Goal: Task Accomplishment & Management: Use online tool/utility

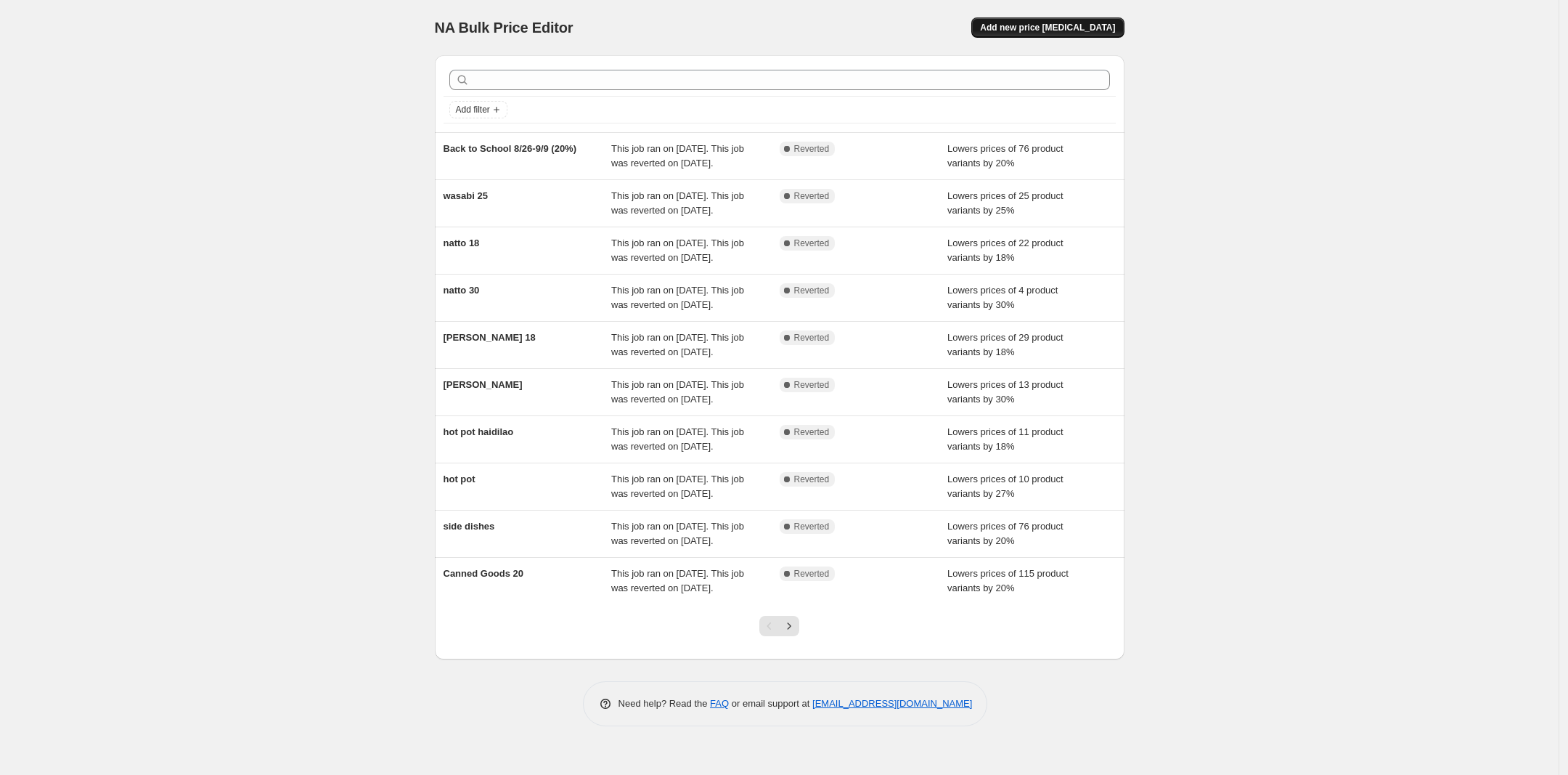
click at [1071, 28] on span "Add new price change job" at bounding box center [1048, 28] width 135 height 11
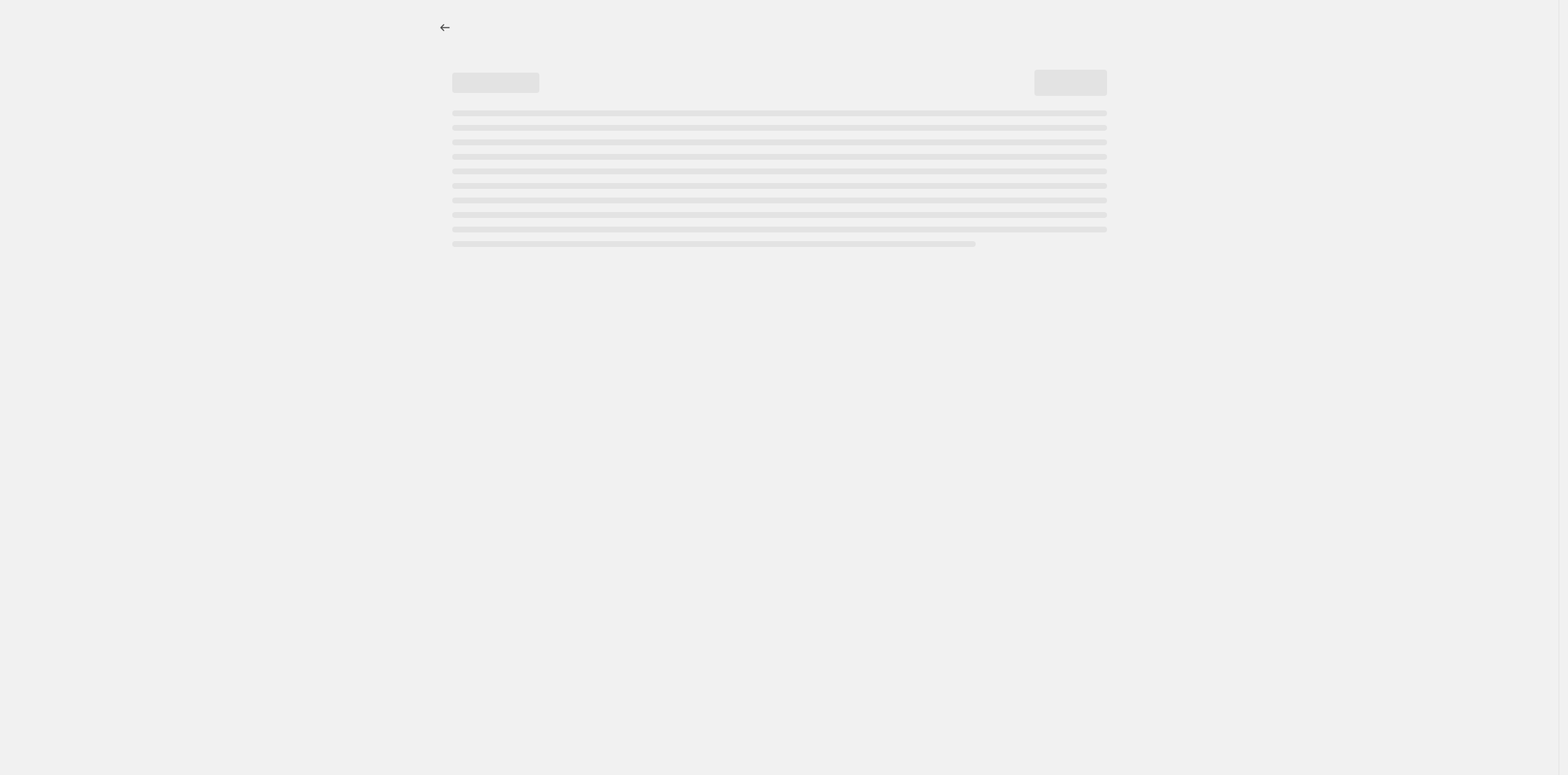
select select "percentage"
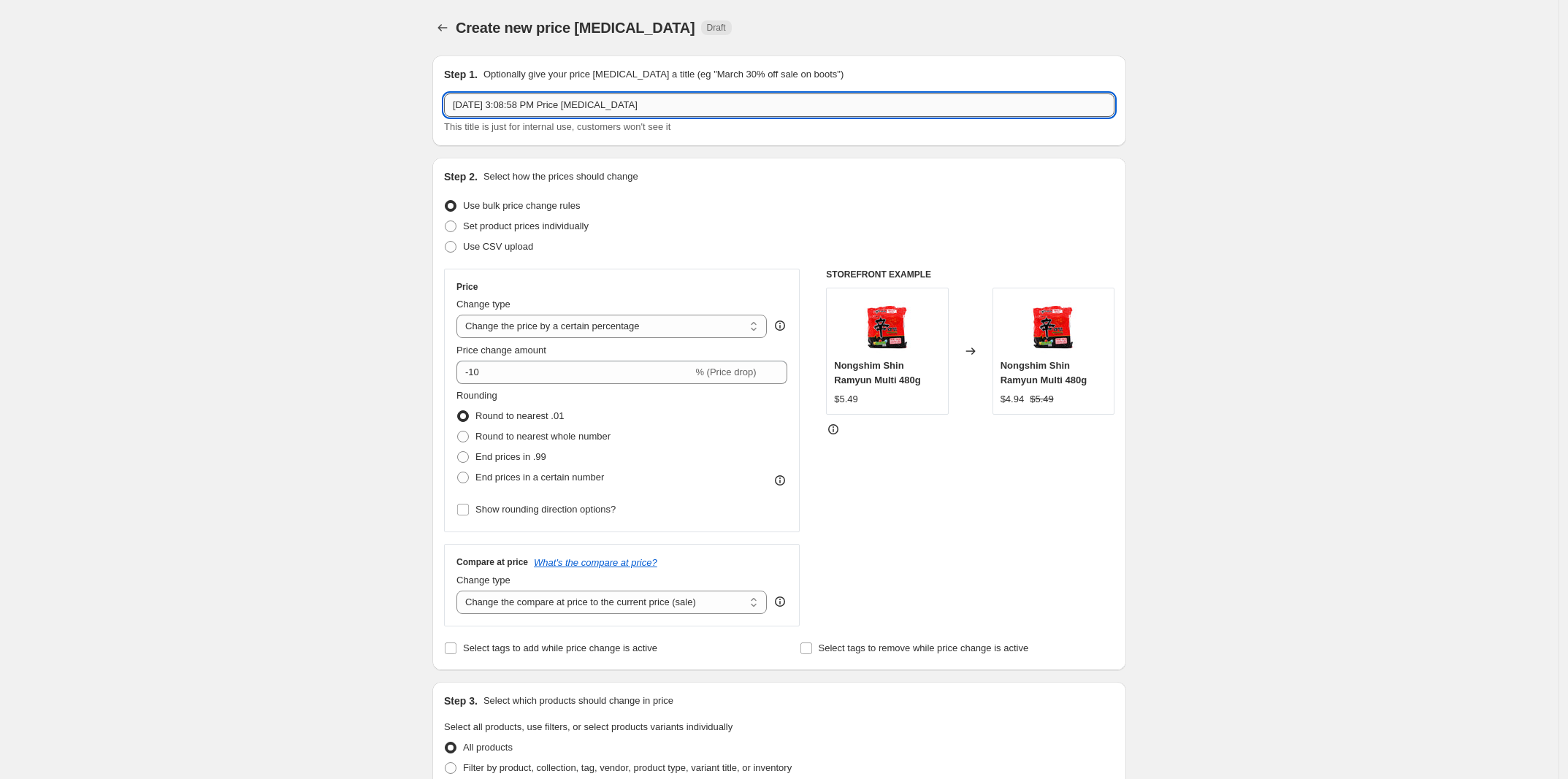
click at [674, 110] on input "Sep 30, 2025, 3:08:58 PM Price change job" at bounding box center [779, 105] width 670 height 24
click at [249, 141] on div "Create new price change job. This page is ready Create new price change job Dra…" at bounding box center [779, 734] width 1558 height 1469
click at [555, 93] on input "[DATE]" at bounding box center [779, 105] width 670 height 24
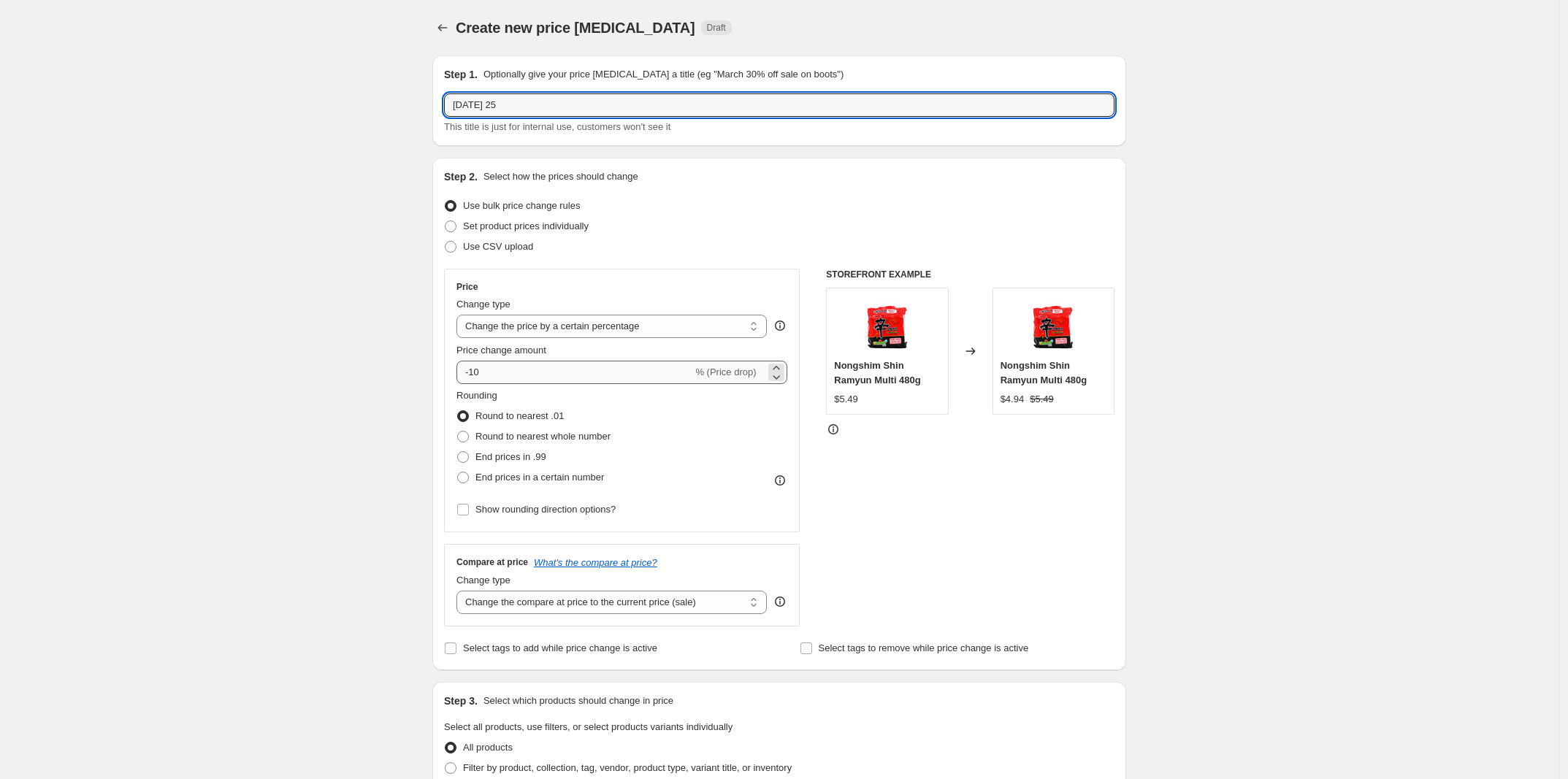
type input "Chuseok 25"
click at [502, 372] on input "-10" at bounding box center [574, 372] width 235 height 24
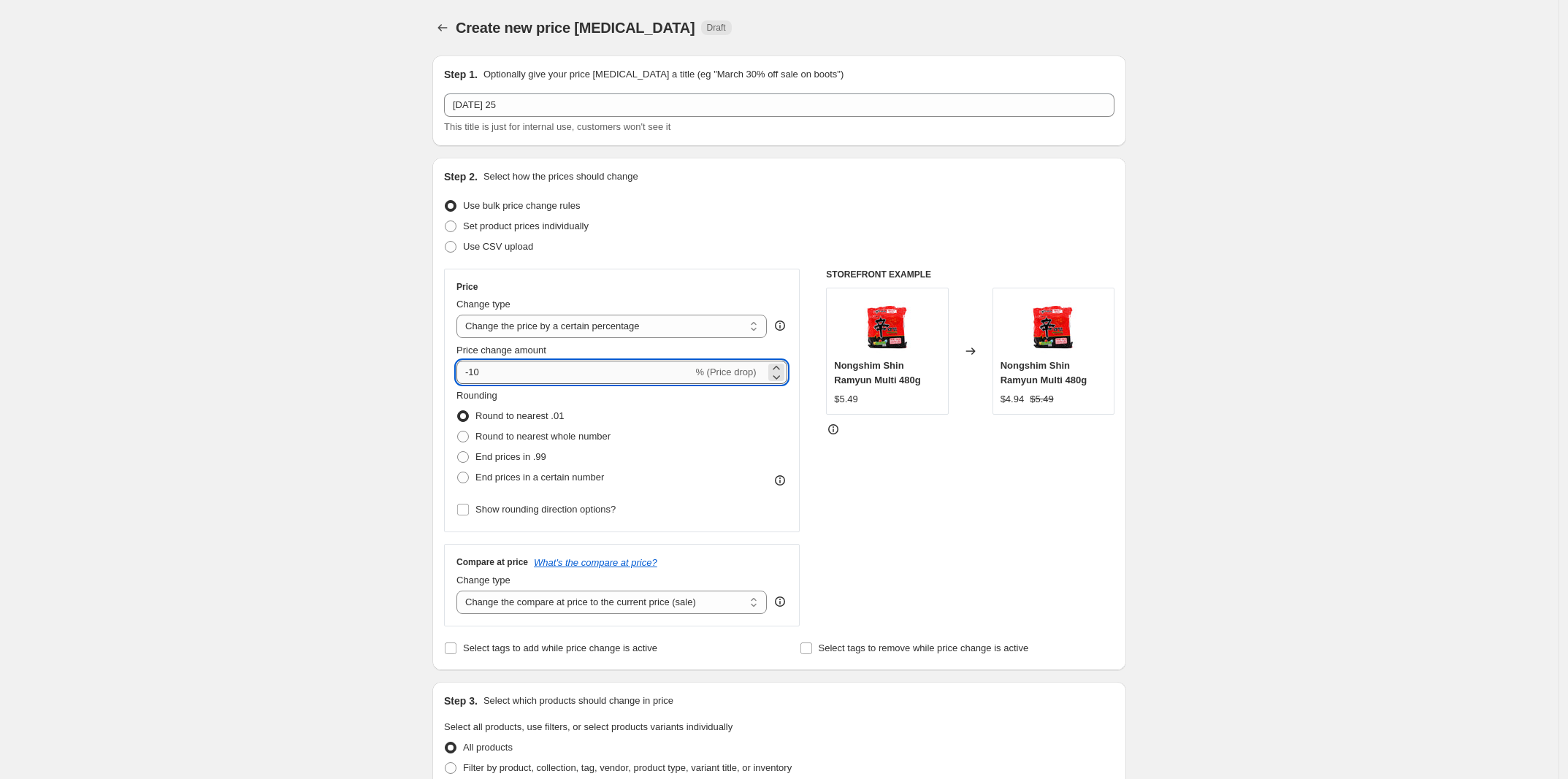
type input "-1"
type input "-25"
click at [527, 479] on span "End prices in a certain number" at bounding box center [539, 477] width 128 height 11
click at [458, 472] on input "End prices in a certain number" at bounding box center [457, 472] width 1 height 1
radio input "true"
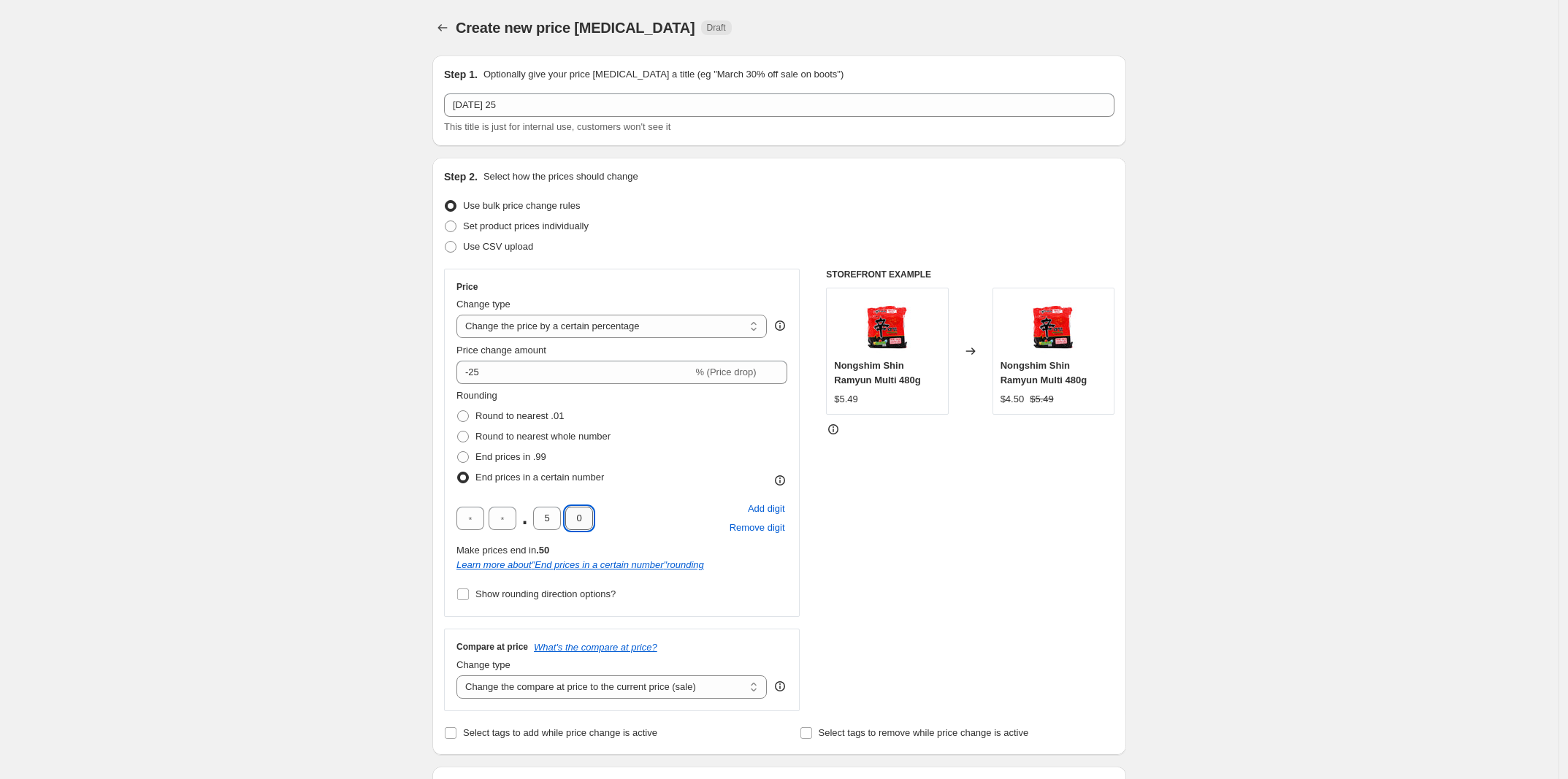
click at [591, 513] on input "0" at bounding box center [579, 518] width 28 height 24
click at [591, 514] on input "0" at bounding box center [579, 518] width 28 height 24
type input "9"
click at [550, 518] on input "5" at bounding box center [547, 518] width 28 height 24
click at [284, 513] on div "Create new price change job. This page is ready Create new price change job Dra…" at bounding box center [779, 777] width 1558 height 1554
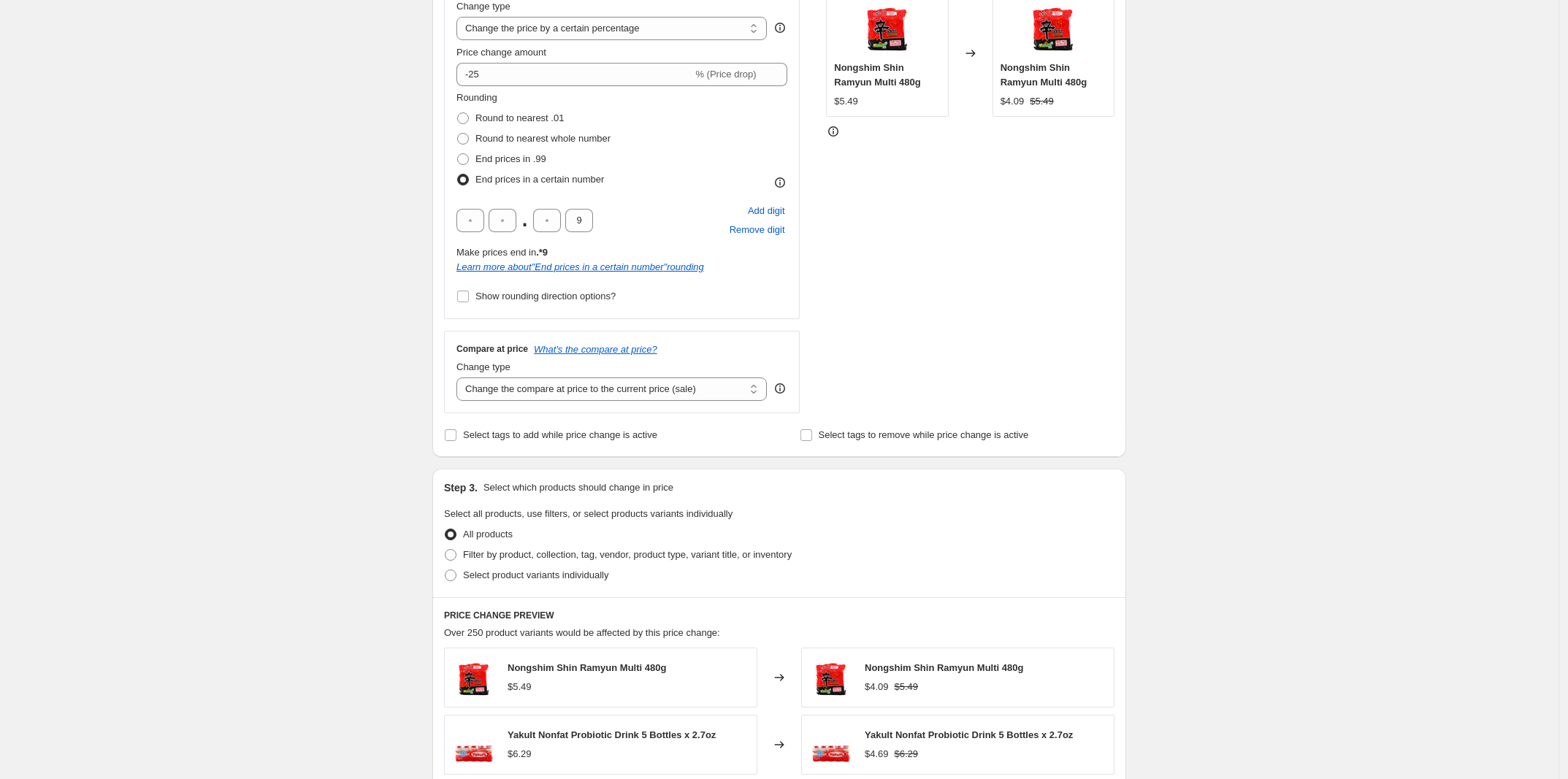
scroll to position [456, 0]
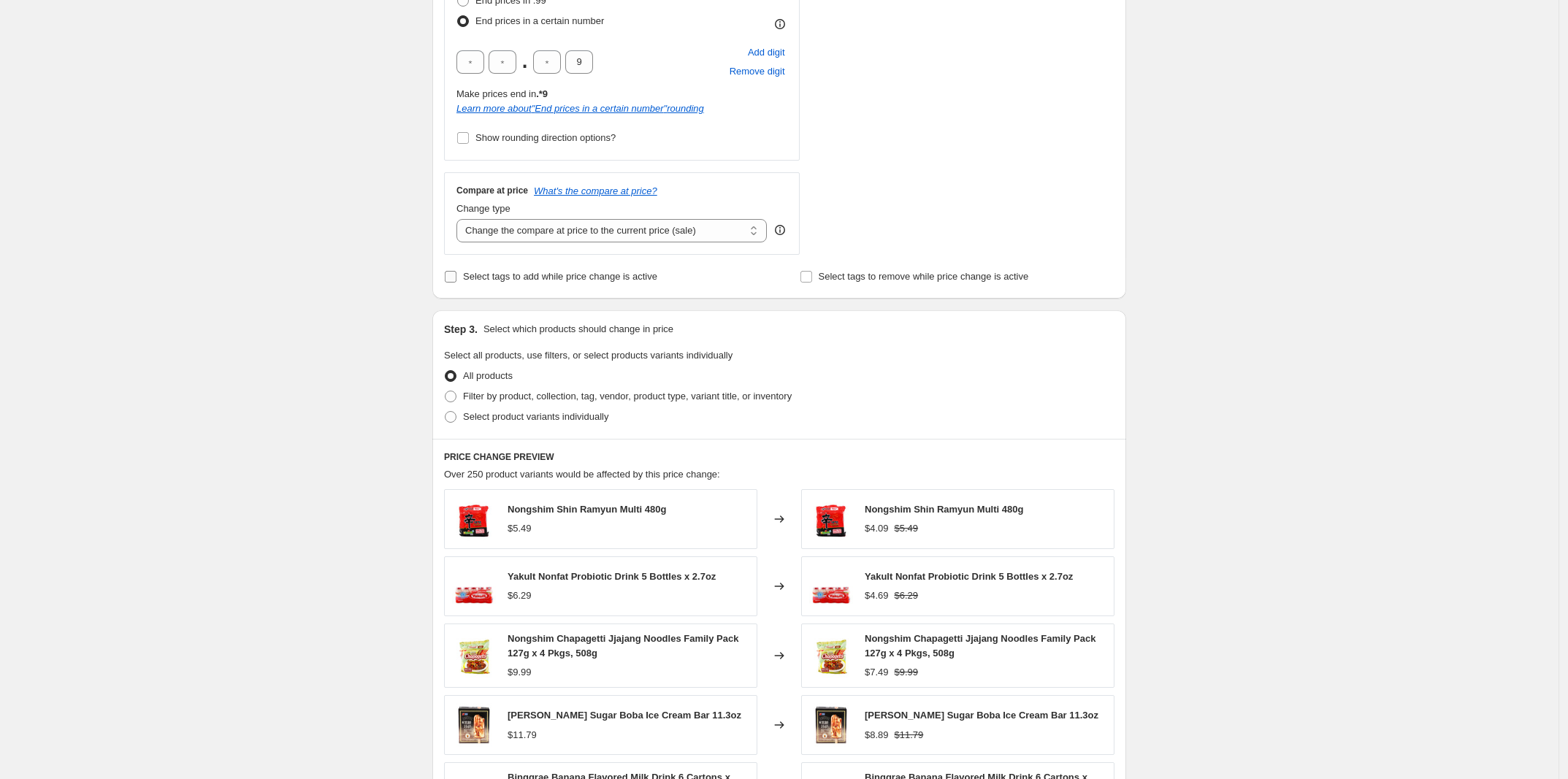
click at [596, 277] on span "Select tags to add while price change is active" at bounding box center [560, 275] width 195 height 11
click at [456, 277] on input "Select tags to add while price change is active" at bounding box center [450, 276] width 11 height 11
checkbox input "true"
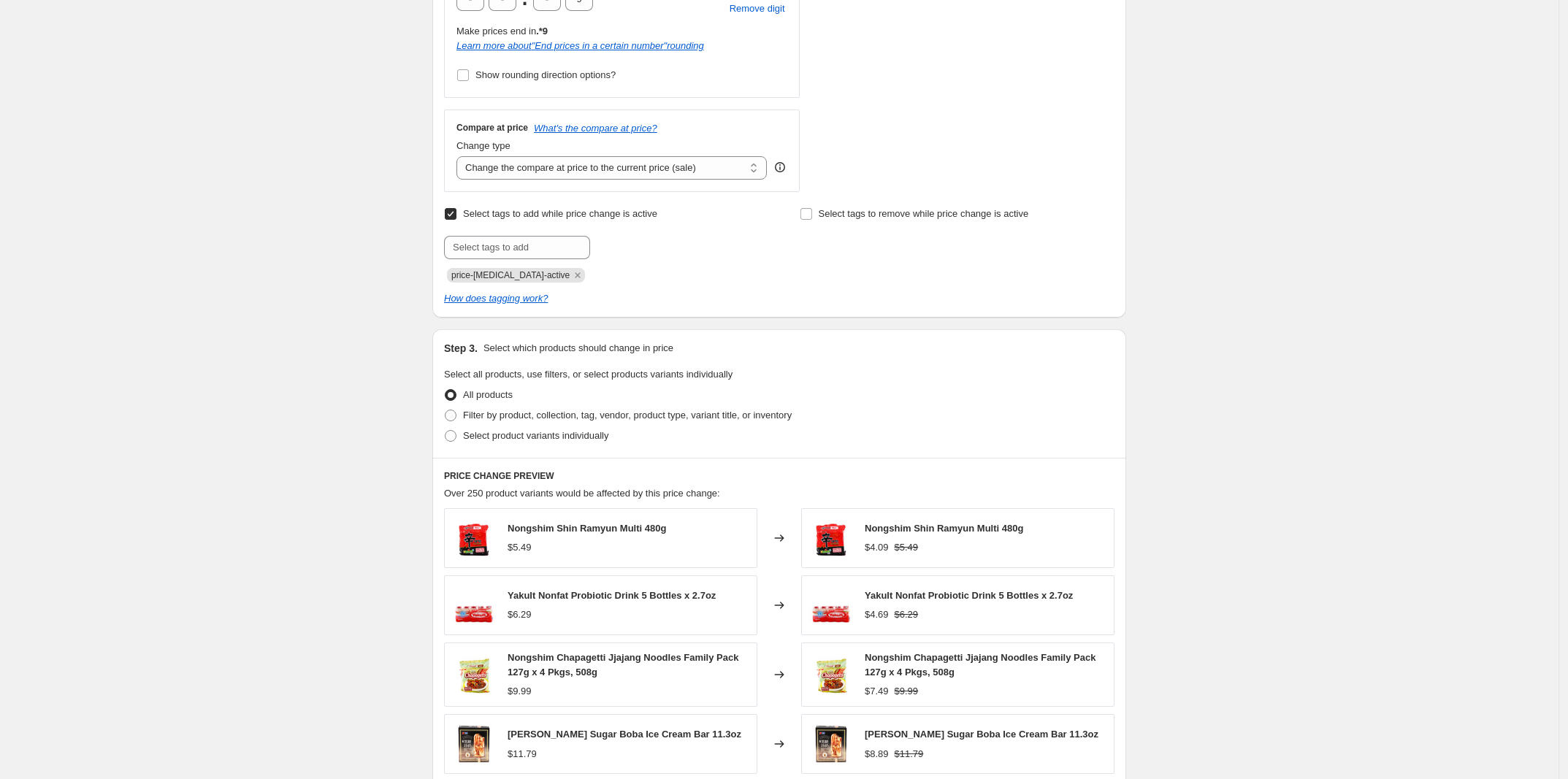
scroll to position [548, 0]
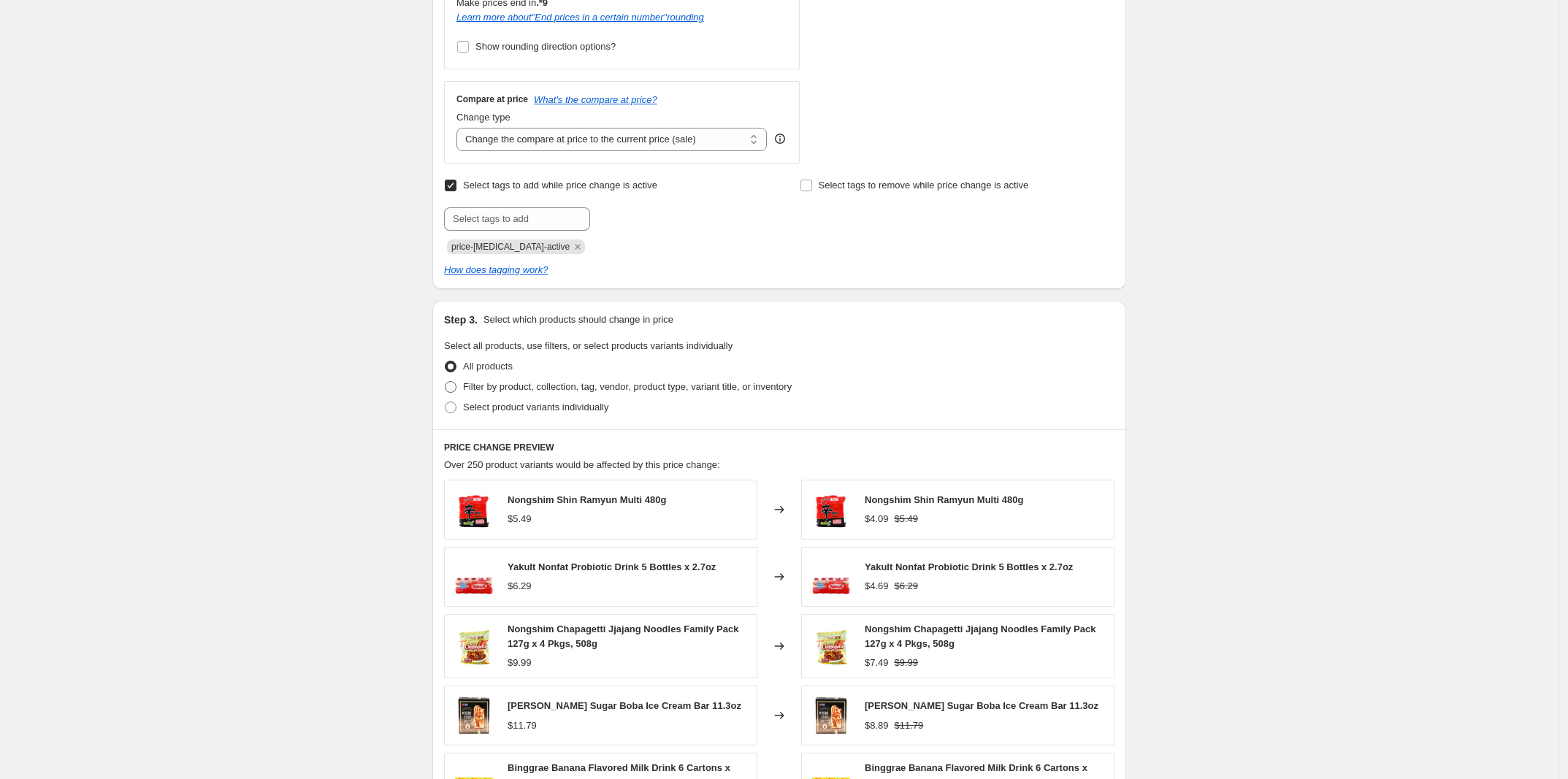
click at [582, 386] on span "Filter by product, collection, tag, vendor, product type, variant title, or inv…" at bounding box center [627, 386] width 329 height 11
click at [446, 382] on input "Filter by product, collection, tag, vendor, product type, variant title, or inv…" at bounding box center [445, 381] width 1 height 1
radio input "true"
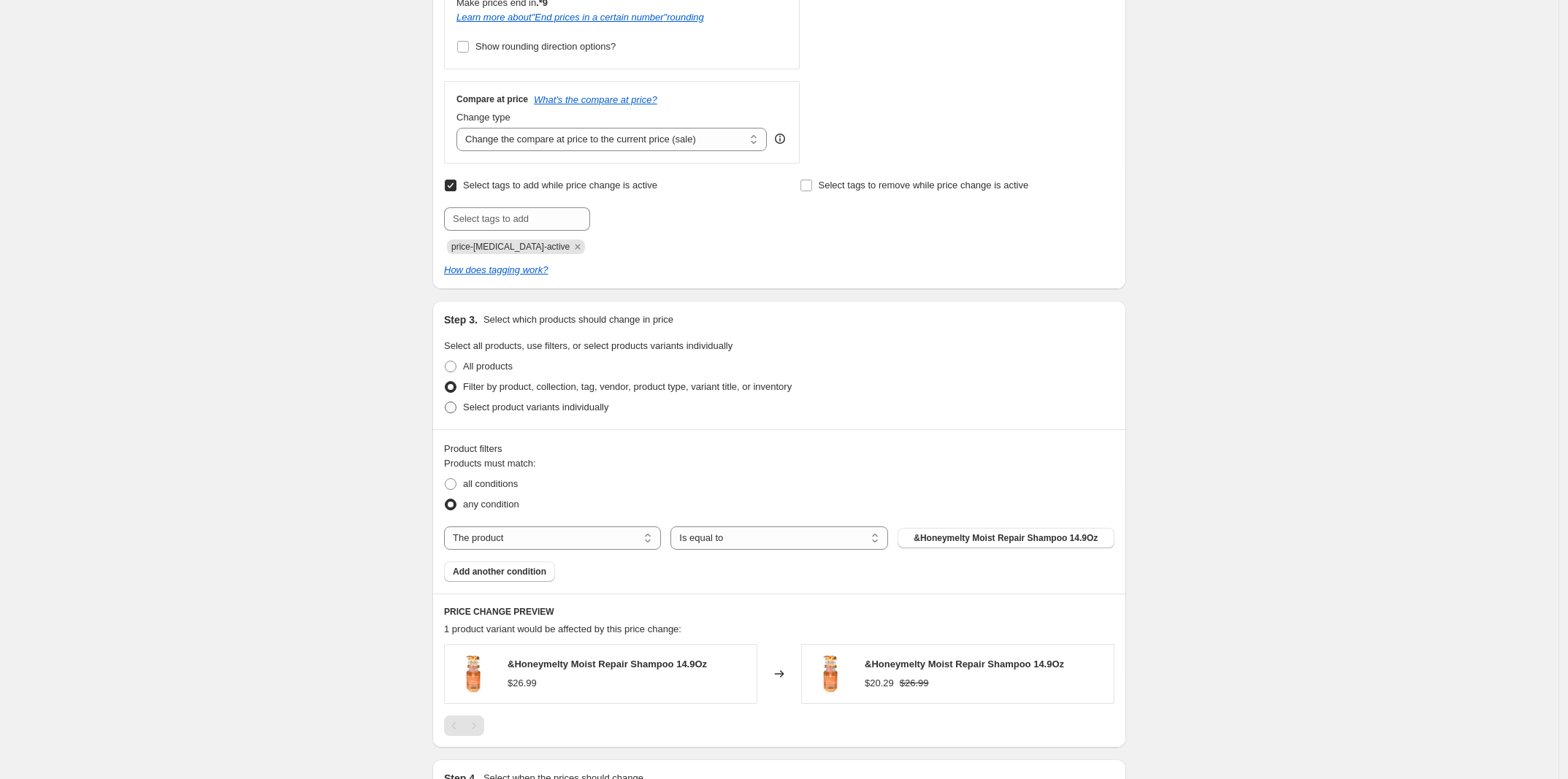
click at [564, 408] on span "Select product variants individually" at bounding box center [535, 406] width 146 height 11
click at [446, 402] on input "Select product variants individually" at bounding box center [445, 401] width 1 height 1
radio input "true"
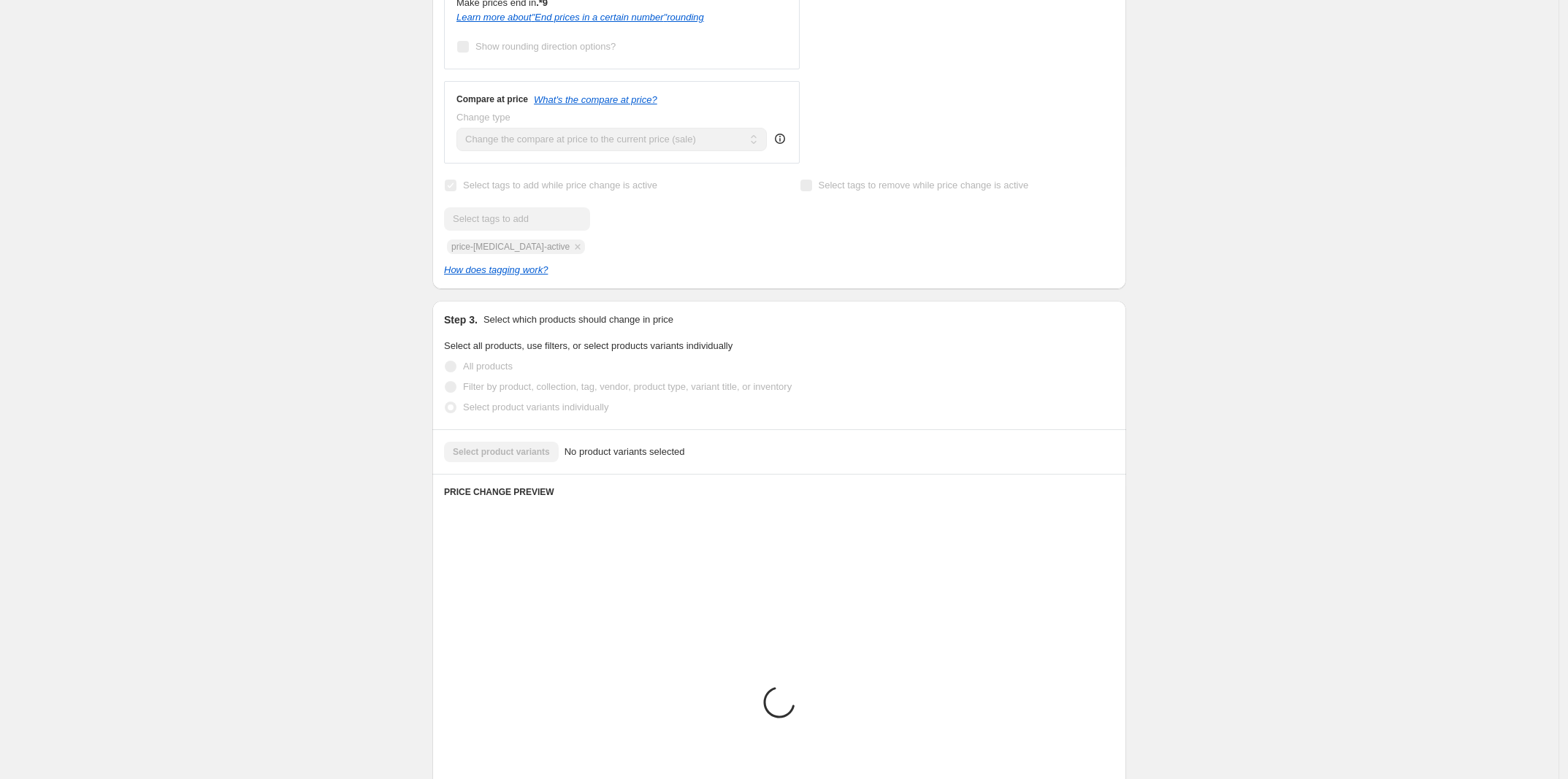
scroll to position [524, 0]
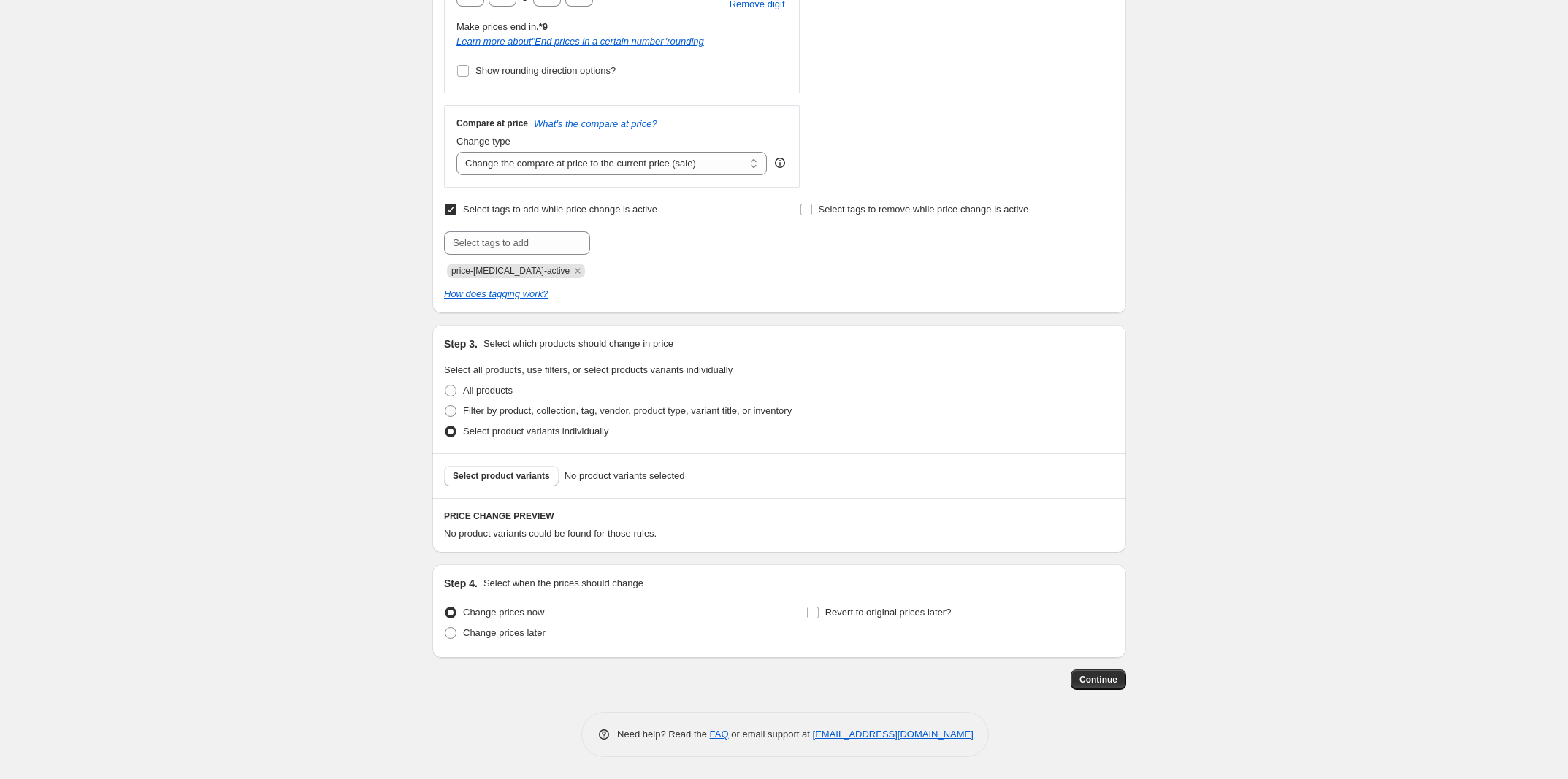
click at [635, 421] on div "Select product variants individually" at bounding box center [779, 431] width 670 height 20
click at [652, 415] on span "Filter by product, collection, tag, vendor, product type, variant title, or inv…" at bounding box center [627, 410] width 329 height 11
click at [446, 406] on input "Filter by product, collection, tag, vendor, product type, variant title, or inv…" at bounding box center [445, 405] width 1 height 1
radio input "true"
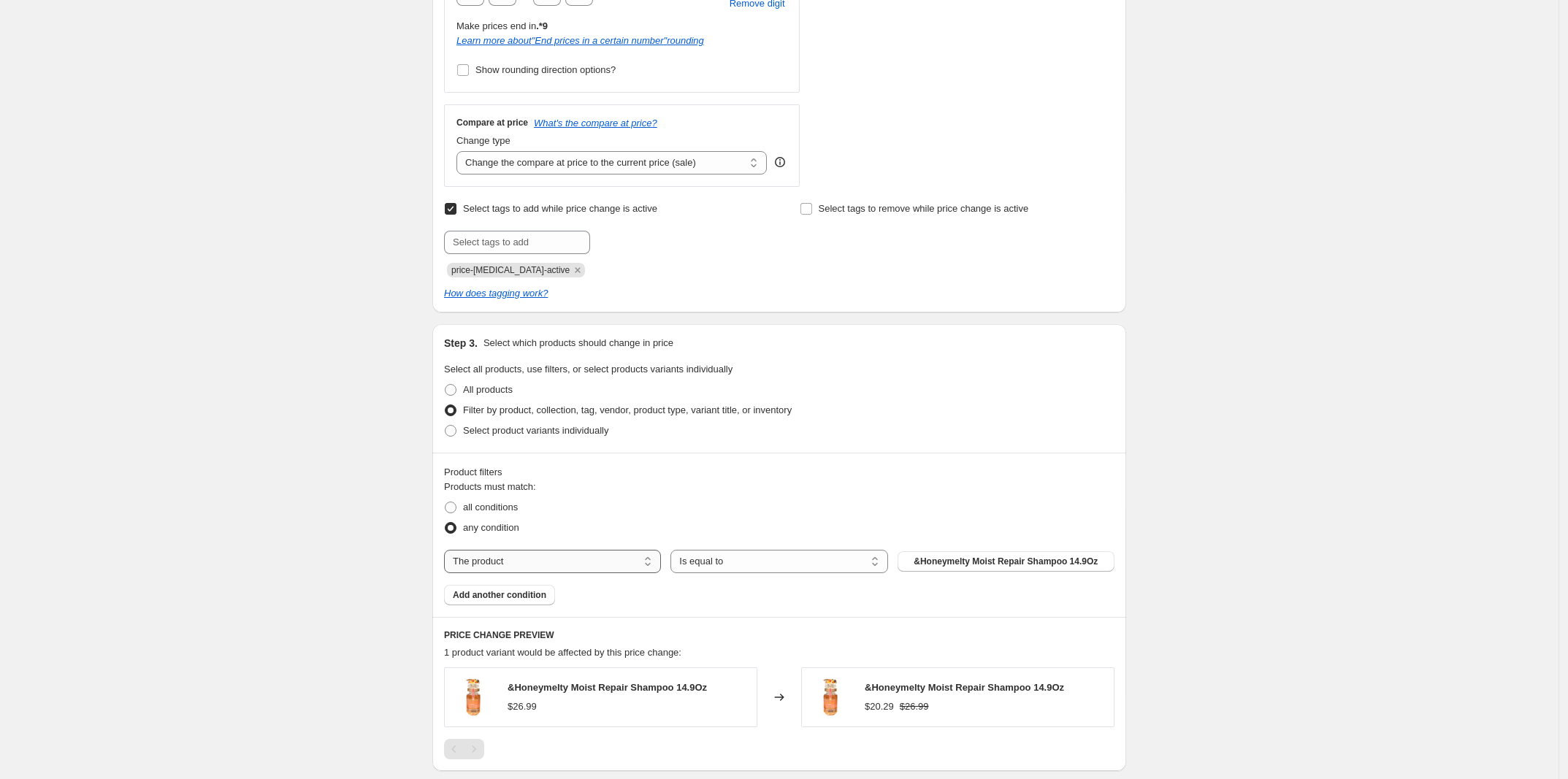
click at [537, 569] on select "The product The product's collection The product's tag The product's vendor The…" at bounding box center [552, 562] width 217 height 24
select select "collection"
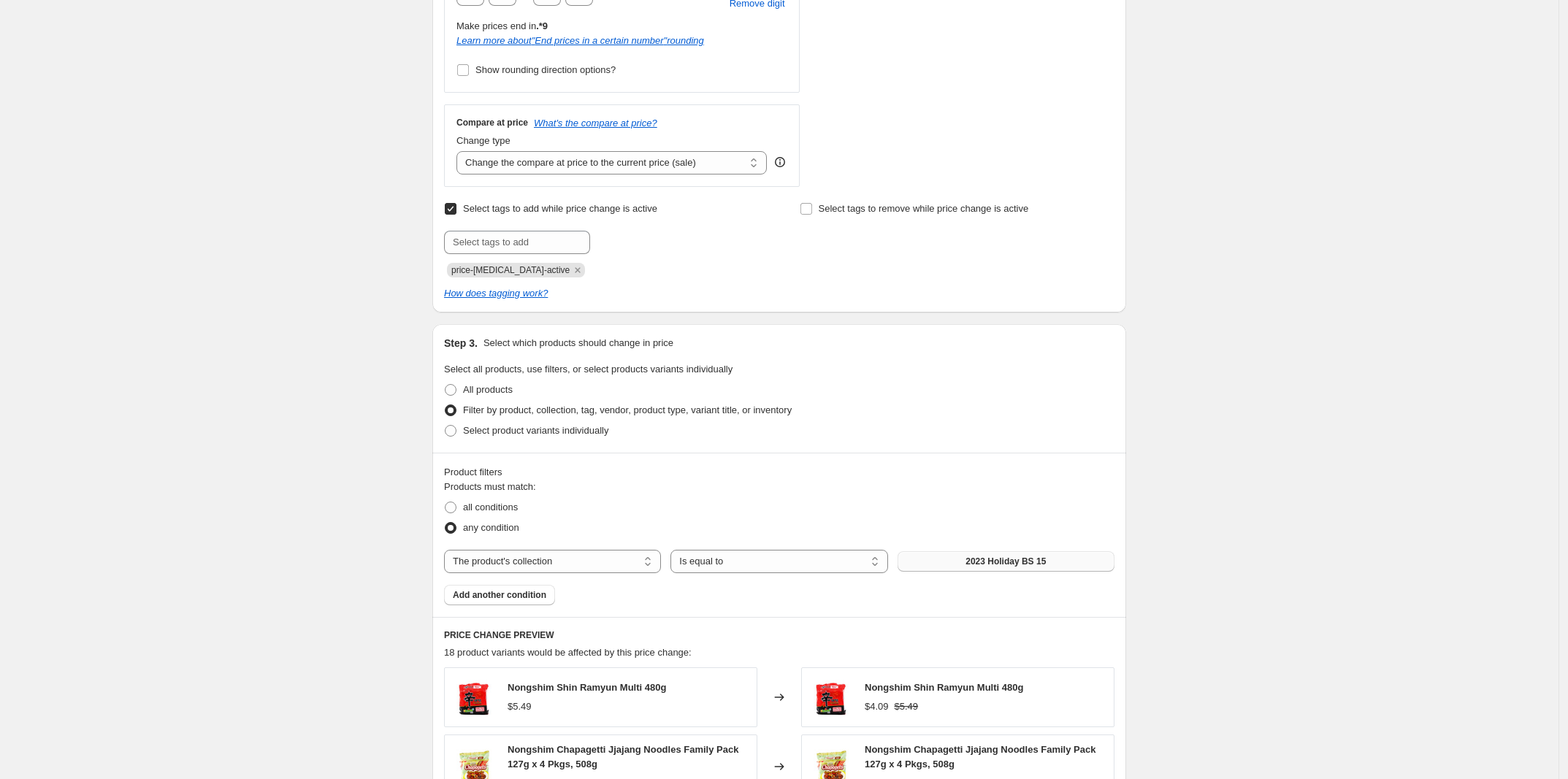
click at [949, 569] on button "2023 Holiday BS 15" at bounding box center [1006, 561] width 217 height 20
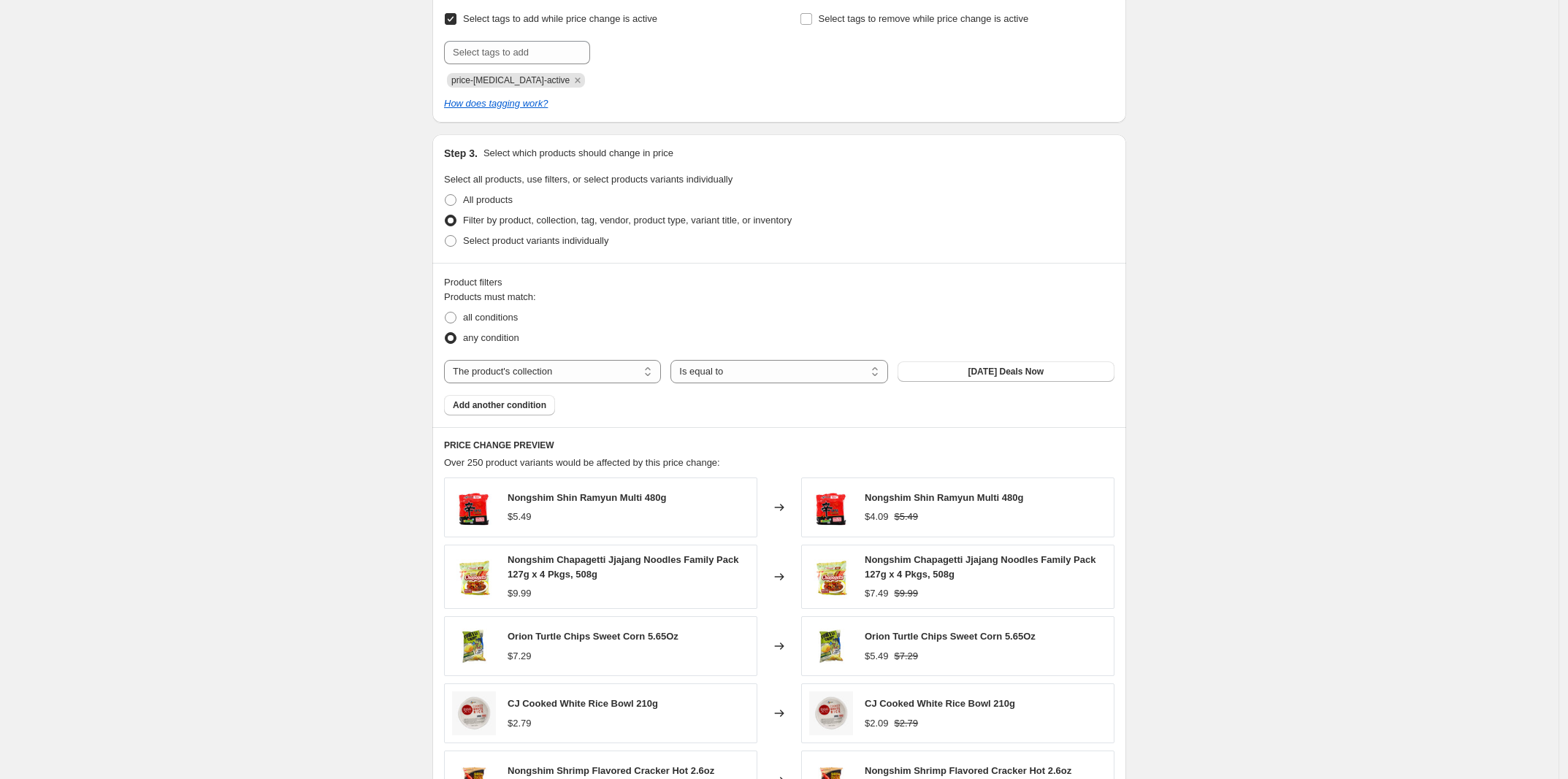
scroll to position [981, 0]
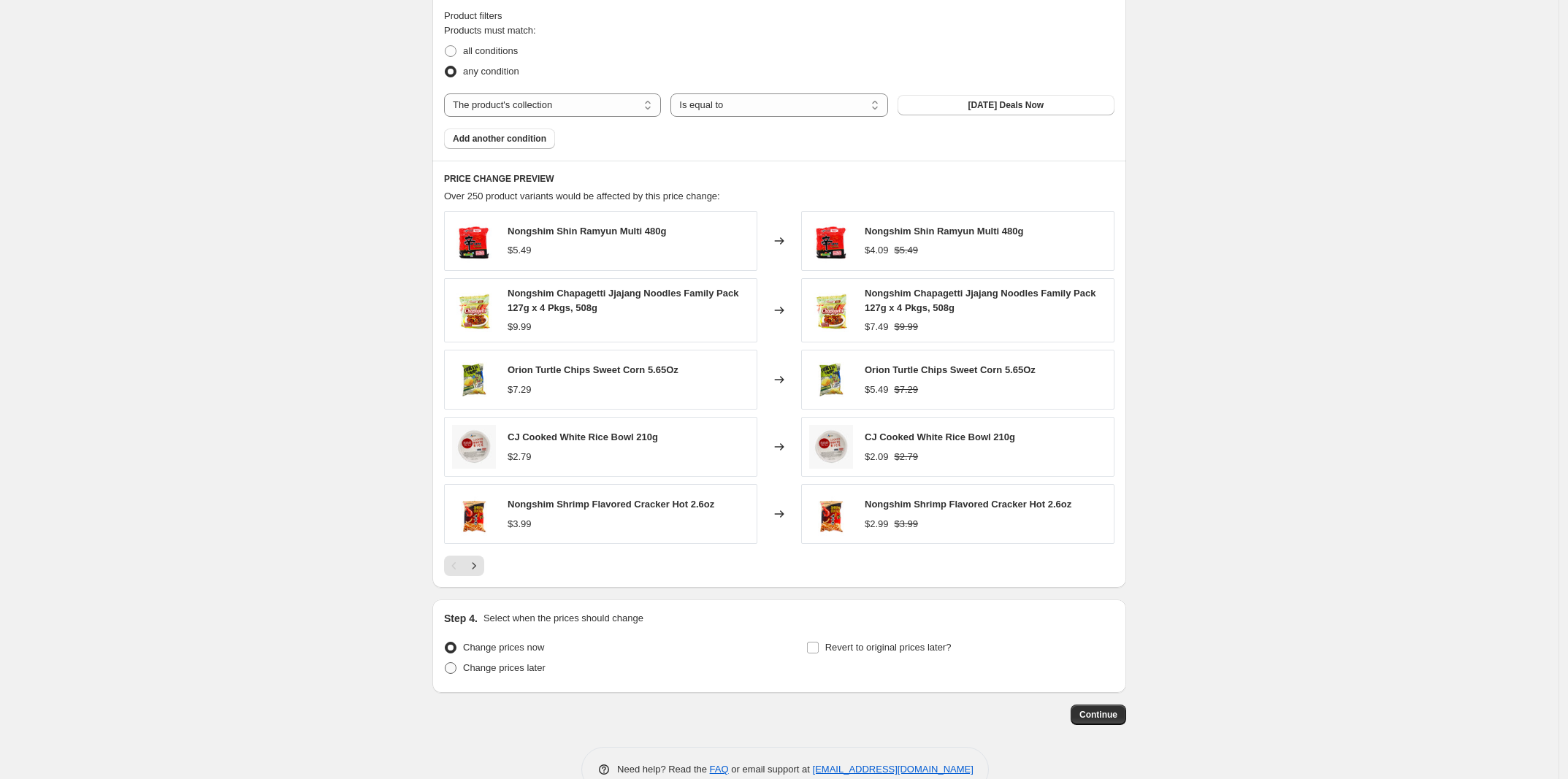
click at [534, 673] on span "Change prices later" at bounding box center [504, 667] width 83 height 11
click at [446, 663] on input "Change prices later" at bounding box center [445, 662] width 1 height 1
radio input "true"
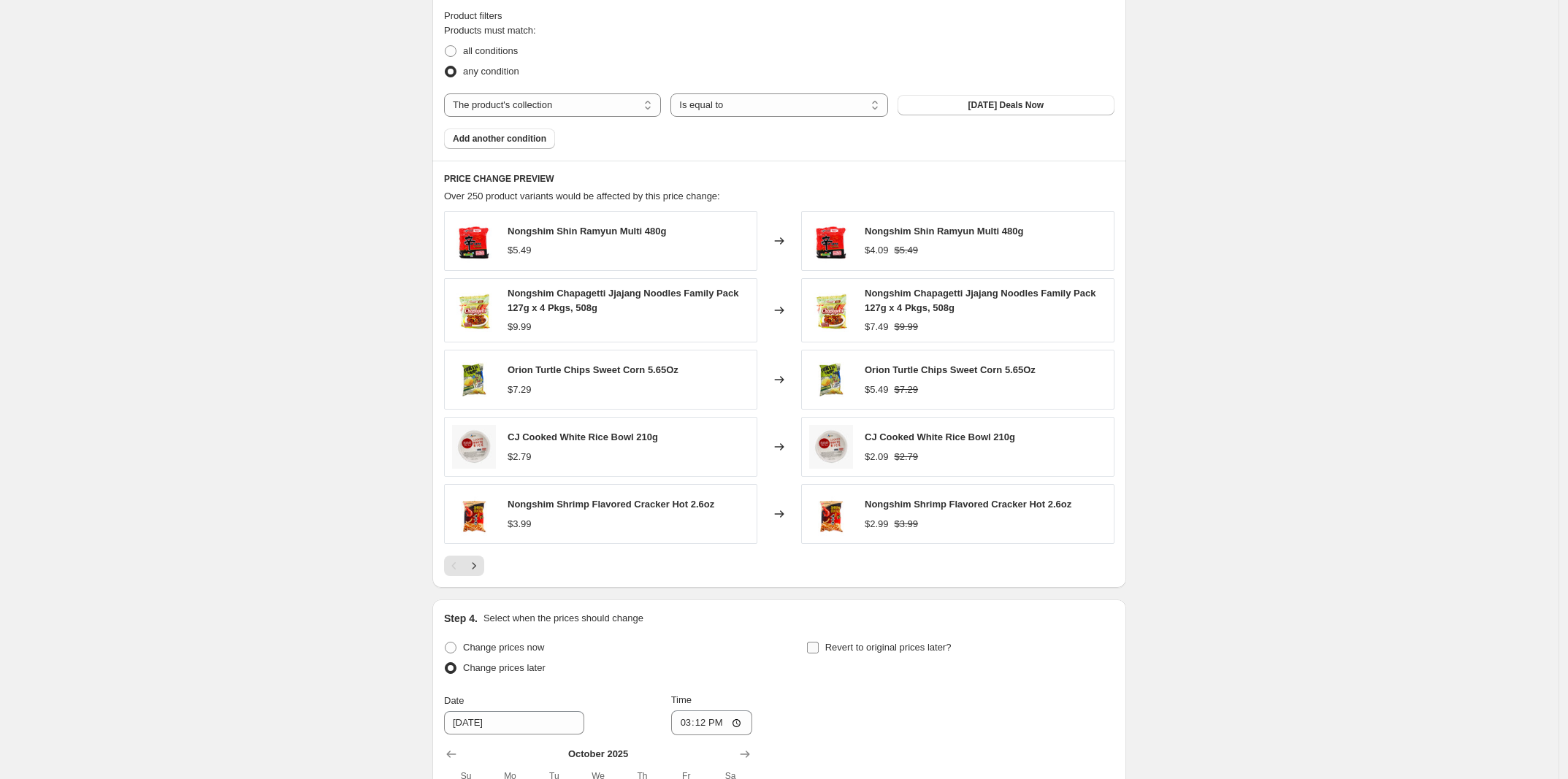
click at [896, 651] on span "Revert to original prices later?" at bounding box center [888, 647] width 127 height 11
click at [818, 651] on input "Revert to original prices later?" at bounding box center [813, 647] width 11 height 11
checkbox input "true"
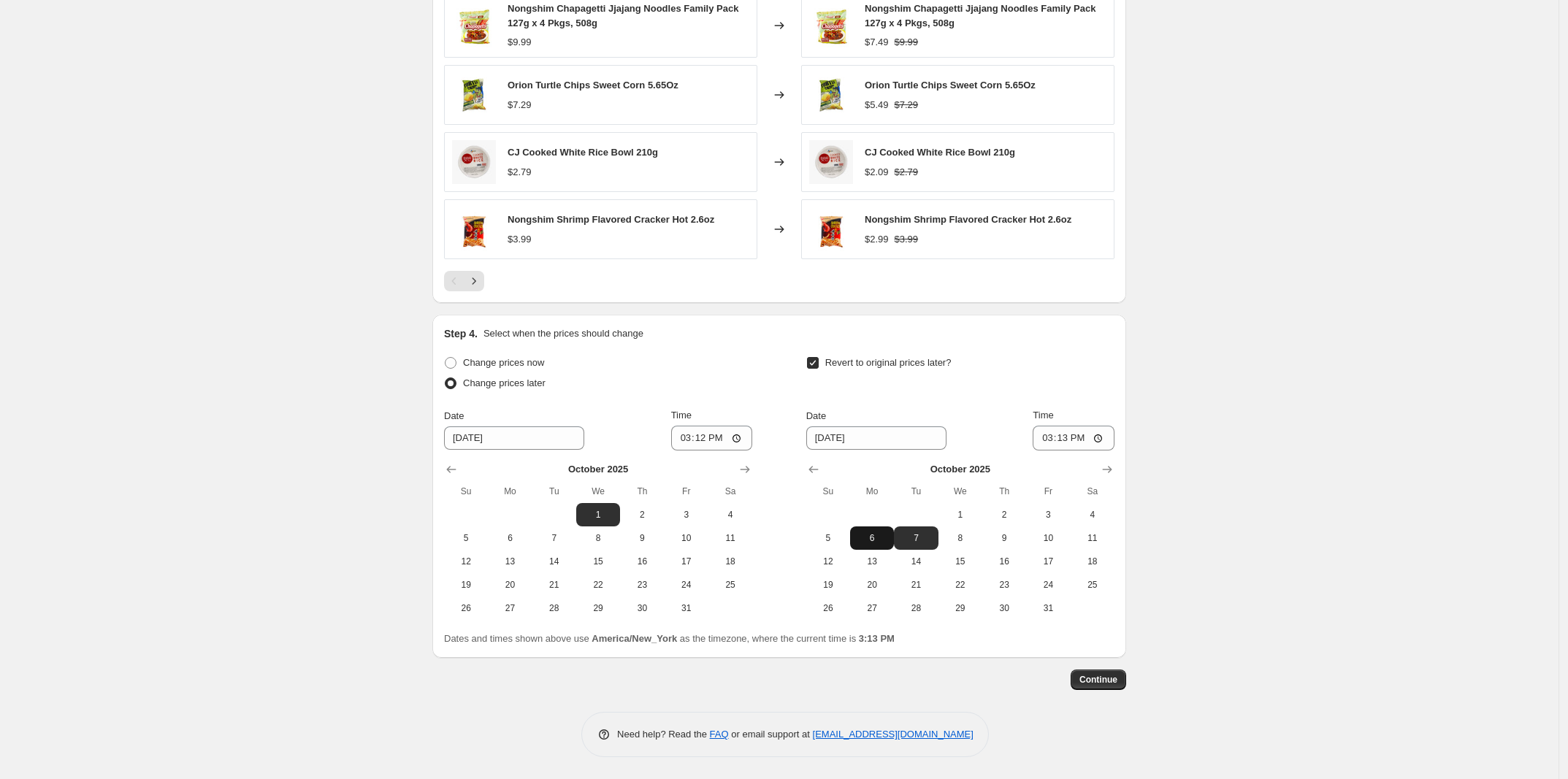
click at [885, 535] on span "6" at bounding box center [871, 538] width 32 height 11
type input "[DATE]"
click at [1038, 446] on input "15:13" at bounding box center [1073, 438] width 82 height 25
type input "23:59"
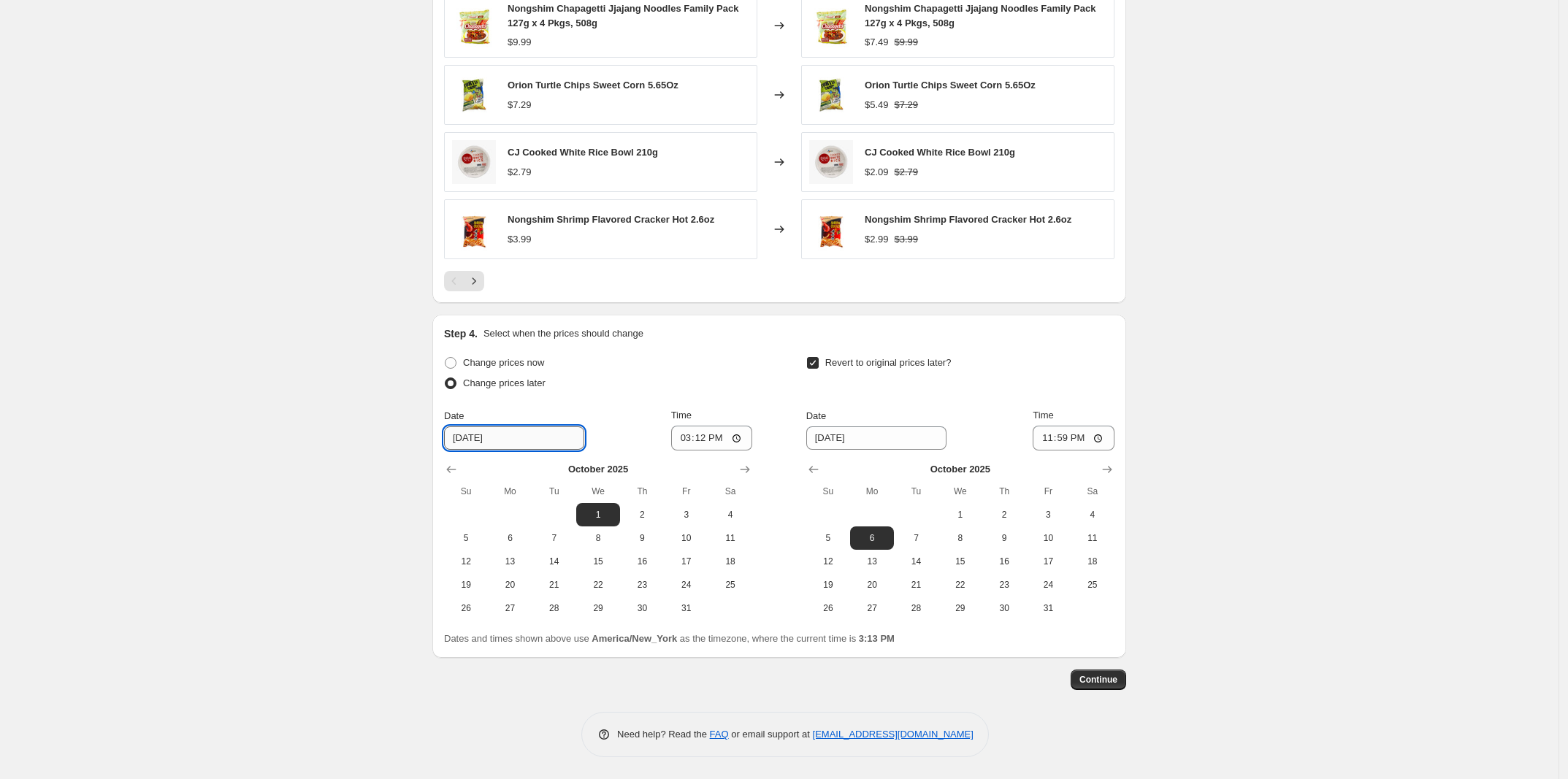
click at [526, 435] on input "[DATE]" at bounding box center [513, 438] width 140 height 24
click at [683, 441] on input "15:12" at bounding box center [712, 438] width 82 height 25
type input "00:01"
click at [441, 445] on div "Step 4. Select when the prices should change Change prices now Change prices la…" at bounding box center [779, 486] width 694 height 343
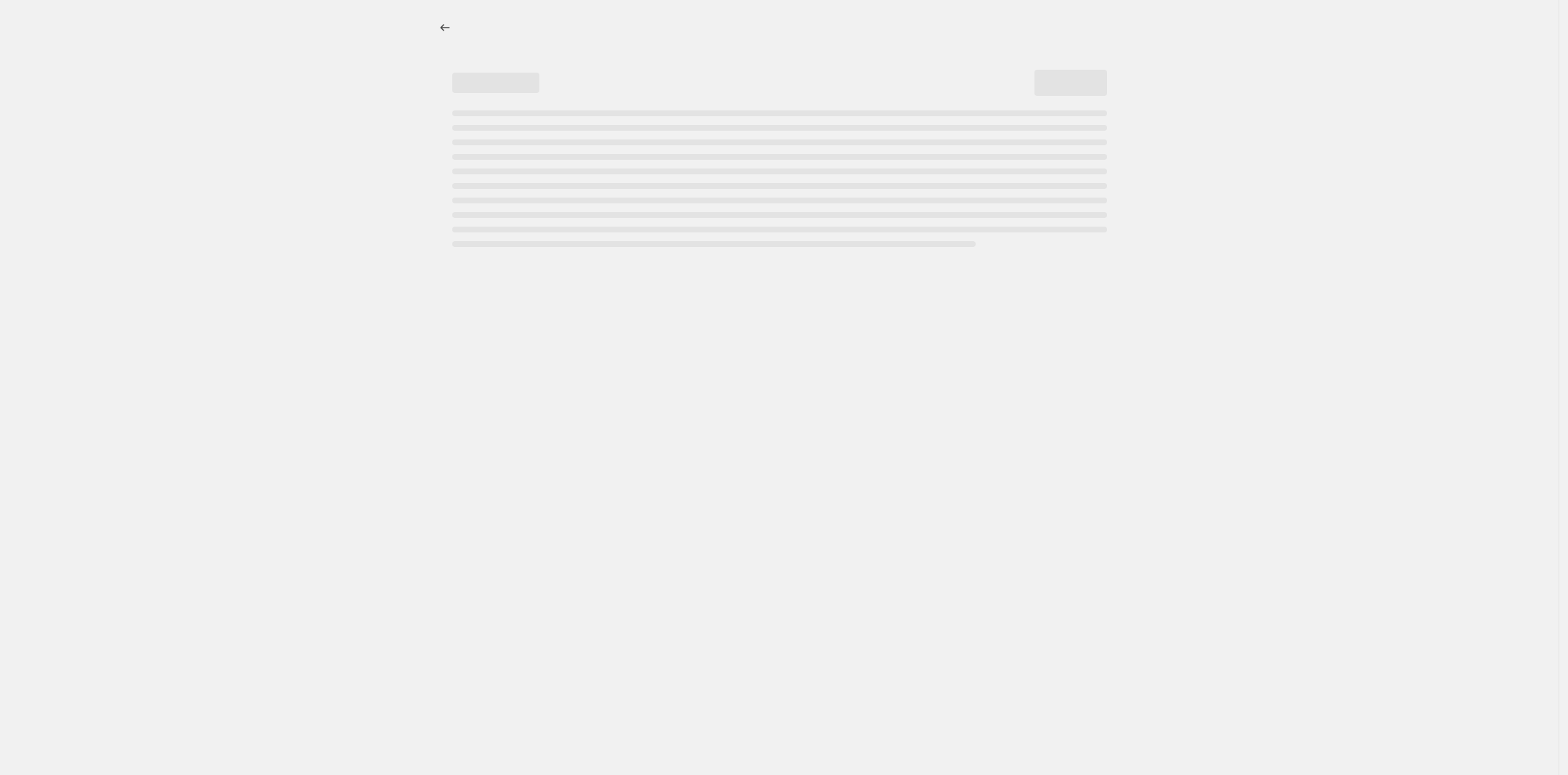
select select "percentage"
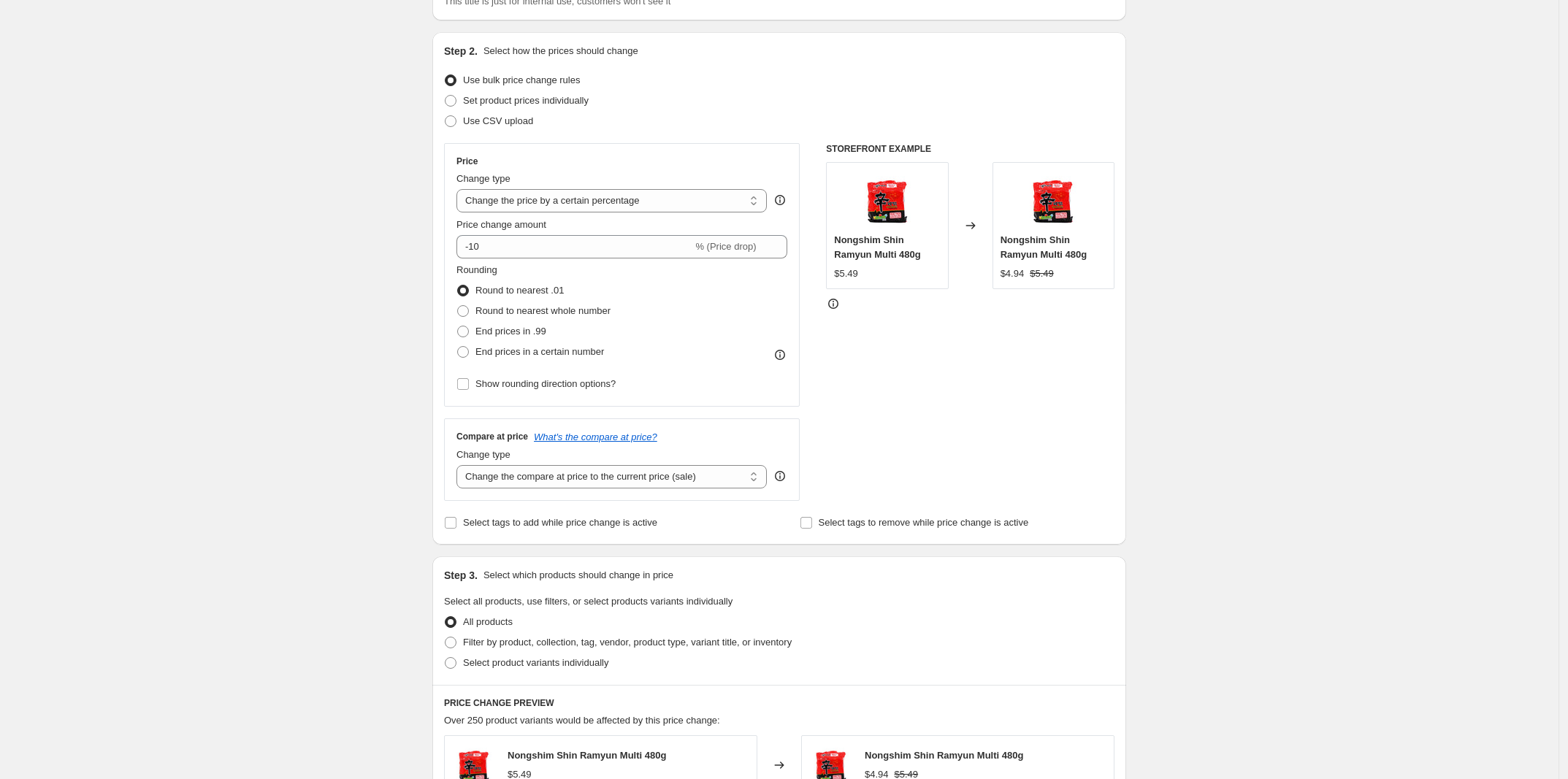
scroll to position [182, 0]
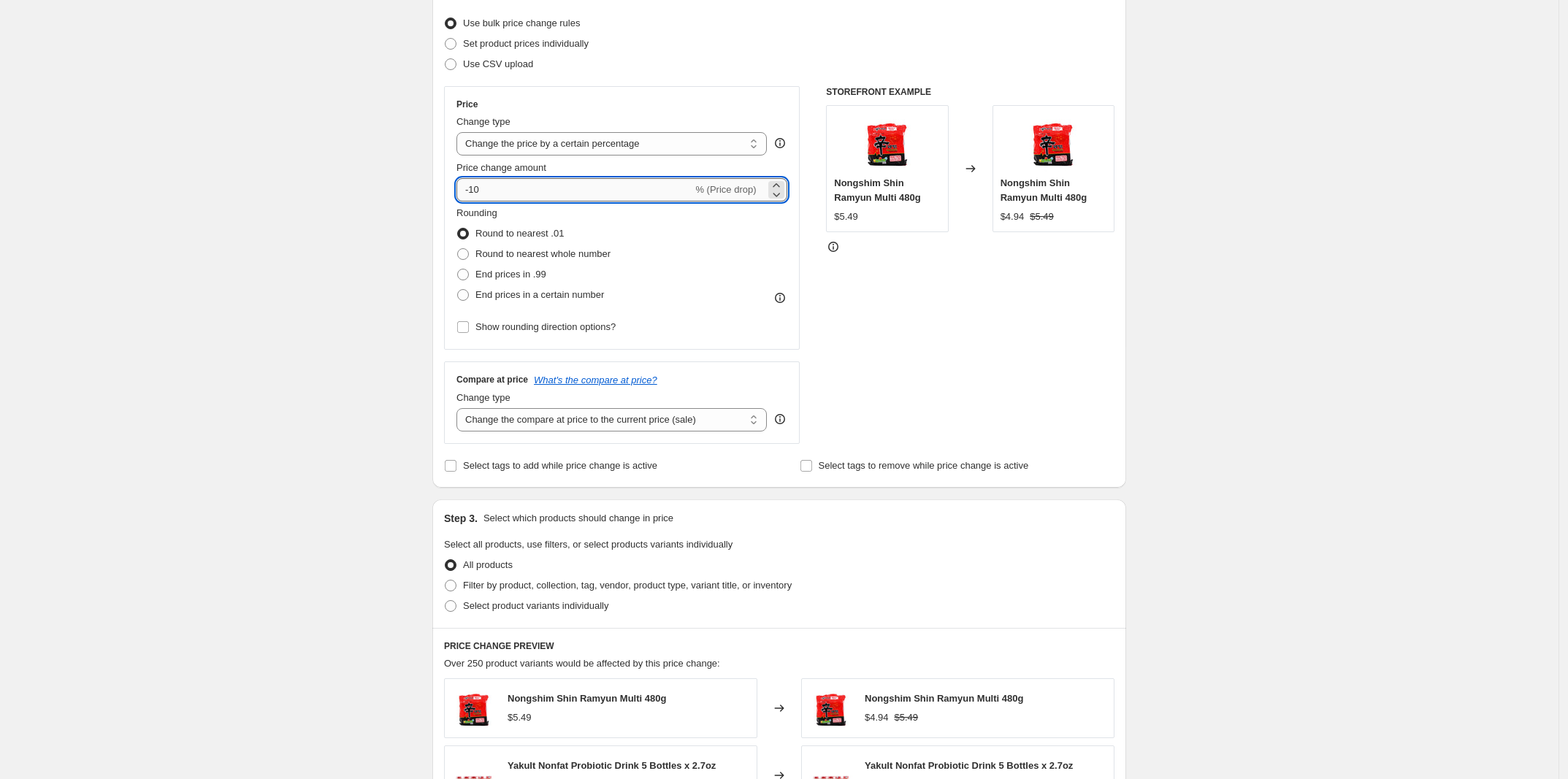
click at [580, 183] on input "-10" at bounding box center [574, 190] width 235 height 24
click at [284, 257] on div "Create new price [MEDICAL_DATA]. This page is ready Create new price [MEDICAL_D…" at bounding box center [779, 552] width 1558 height 1469
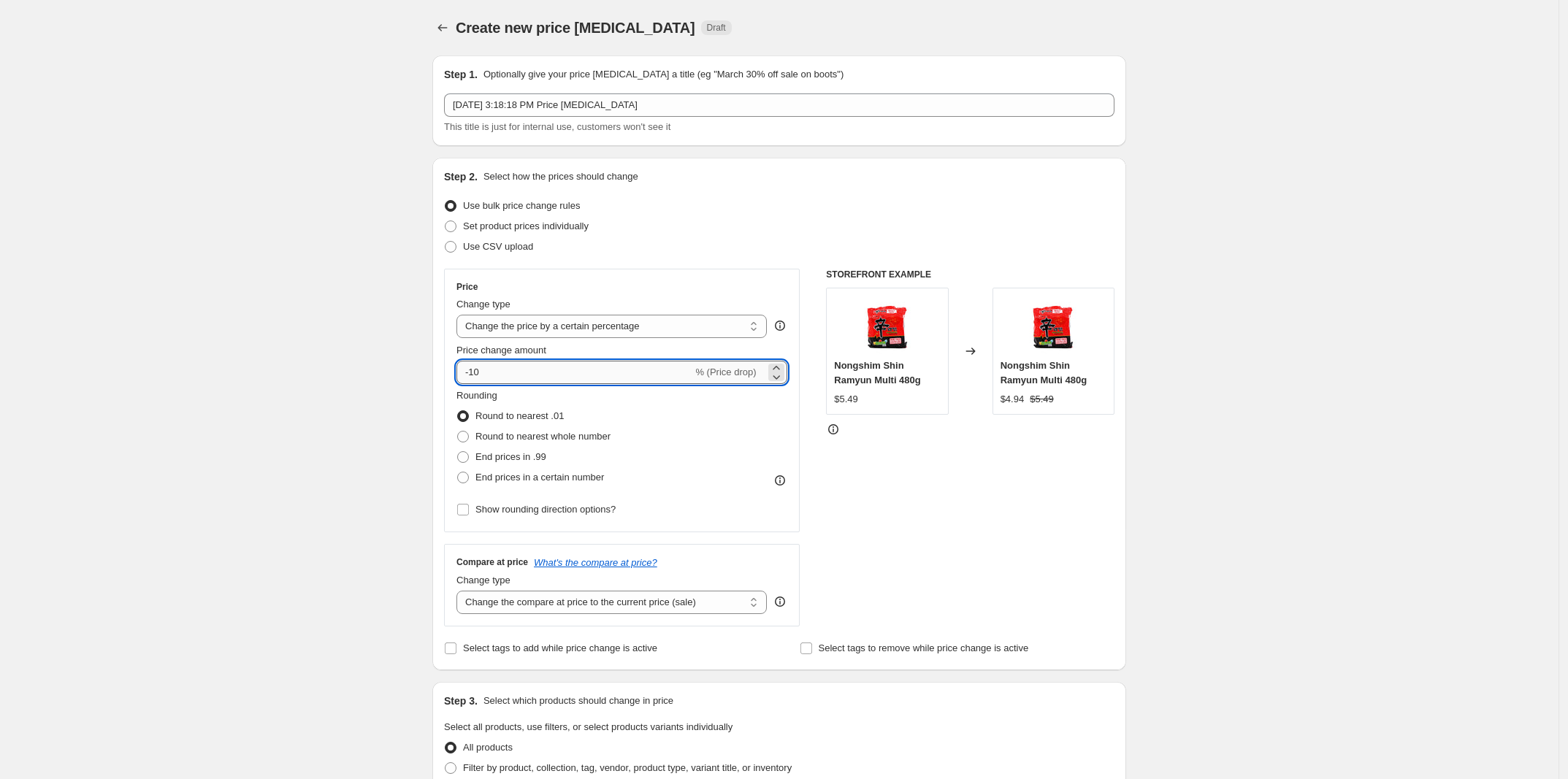
click at [591, 364] on input "-10" at bounding box center [574, 372] width 235 height 24
type input "-1"
type input "-25"
click at [563, 477] on span "End prices in a certain number" at bounding box center [539, 477] width 128 height 11
click at [458, 472] on input "End prices in a certain number" at bounding box center [457, 472] width 1 height 1
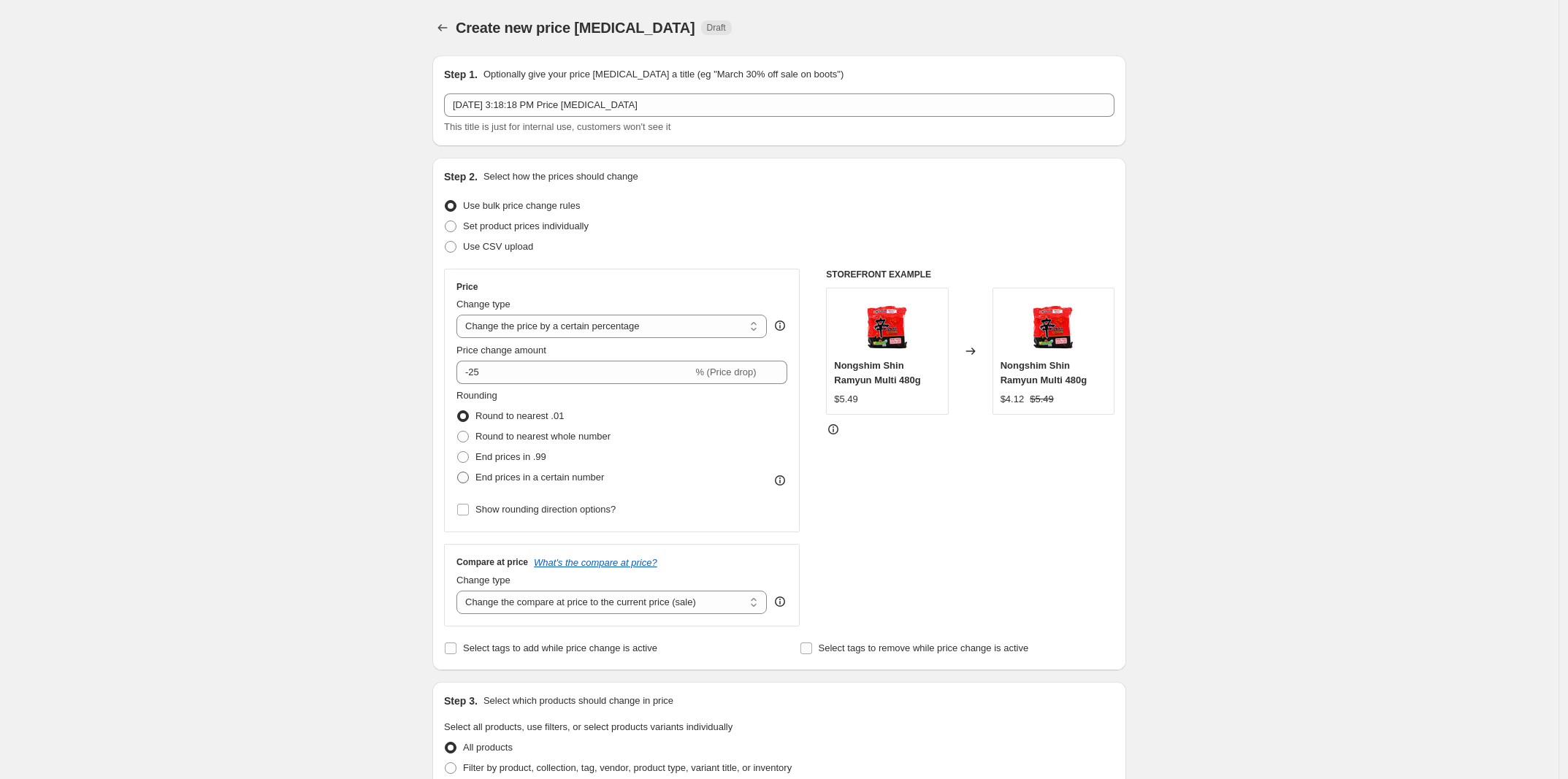
radio input "true"
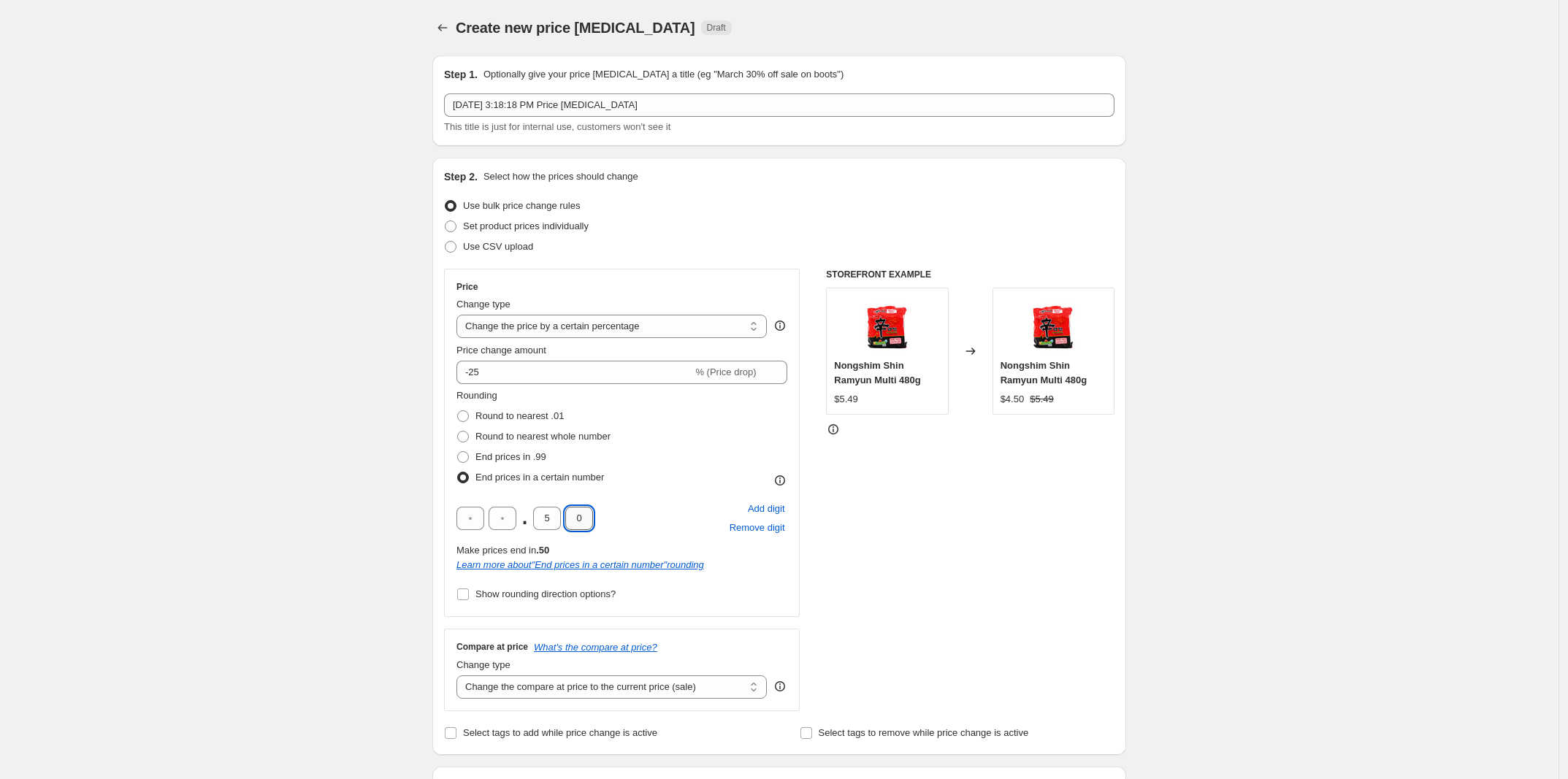
click at [577, 512] on input "0" at bounding box center [579, 518] width 28 height 24
type input "9"
click at [548, 517] on input "5" at bounding box center [547, 518] width 28 height 24
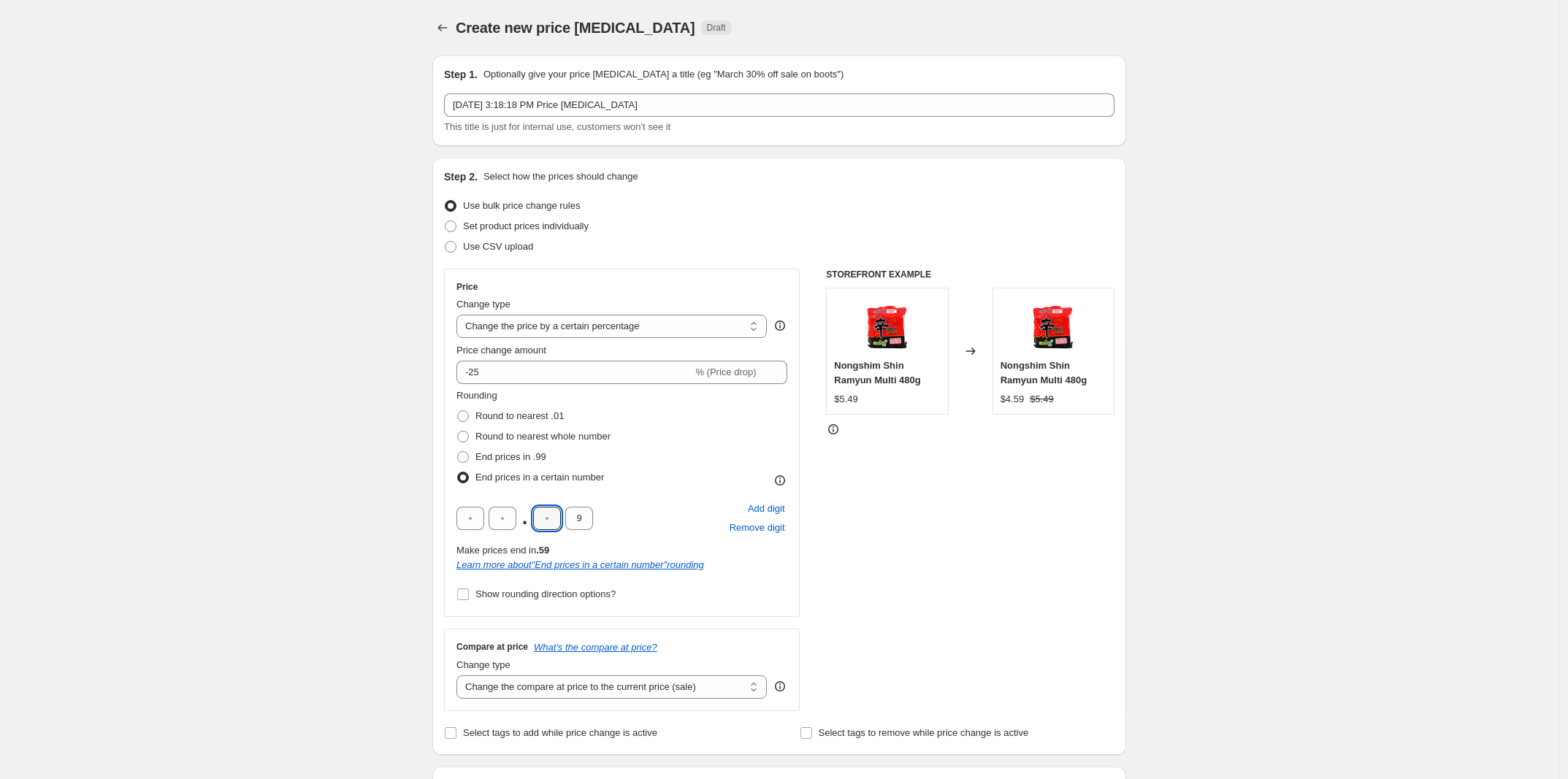
click at [431, 509] on div "Step 1. Optionally give your price [MEDICAL_DATA] a title (eg "March 30% off sa…" at bounding box center [773, 754] width 706 height 1421
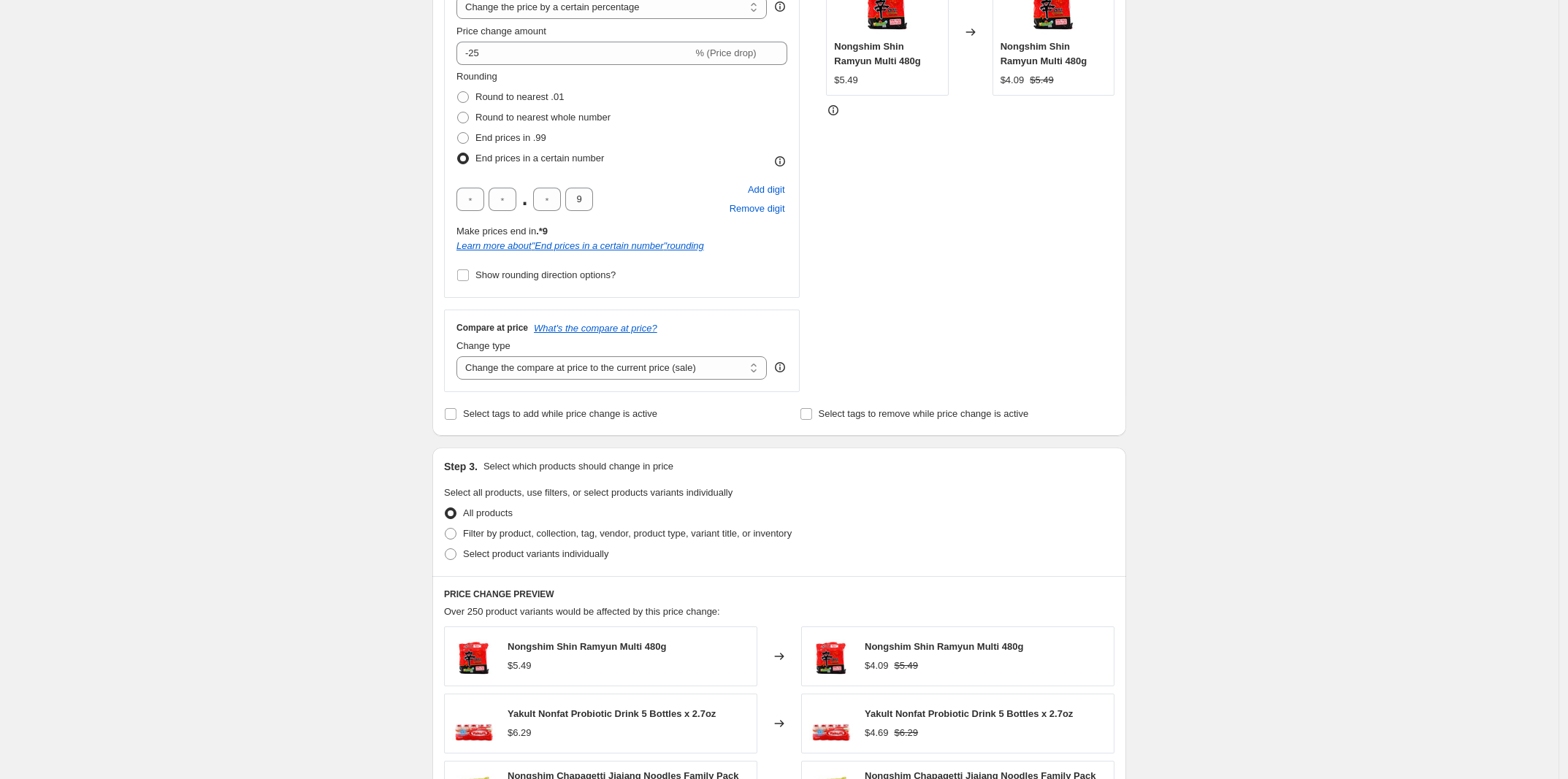
scroll to position [548, 0]
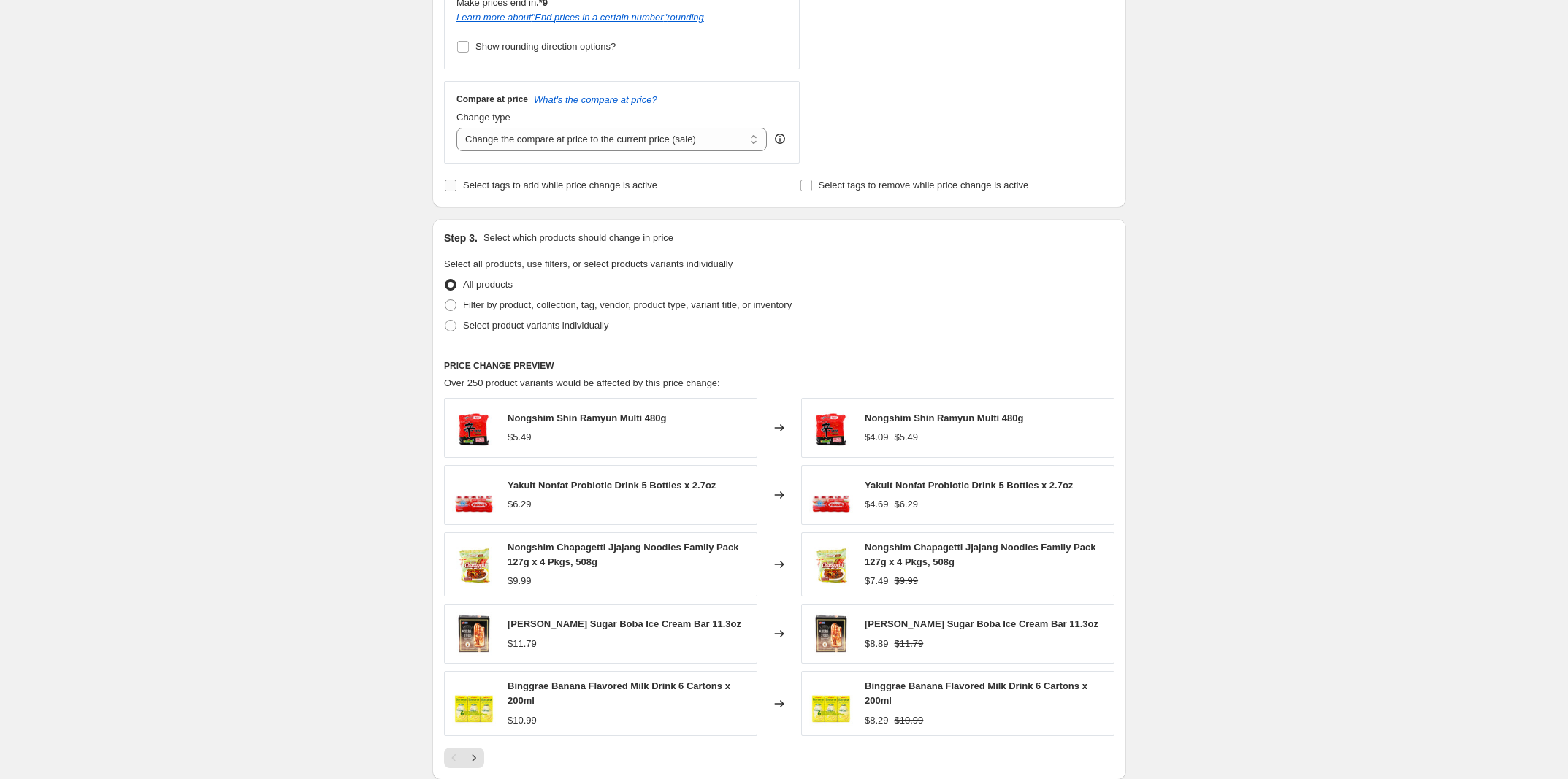
click at [595, 190] on span "Select tags to add while price change is active" at bounding box center [560, 185] width 195 height 11
click at [456, 190] on input "Select tags to add while price change is active" at bounding box center [450, 186] width 11 height 11
checkbox input "true"
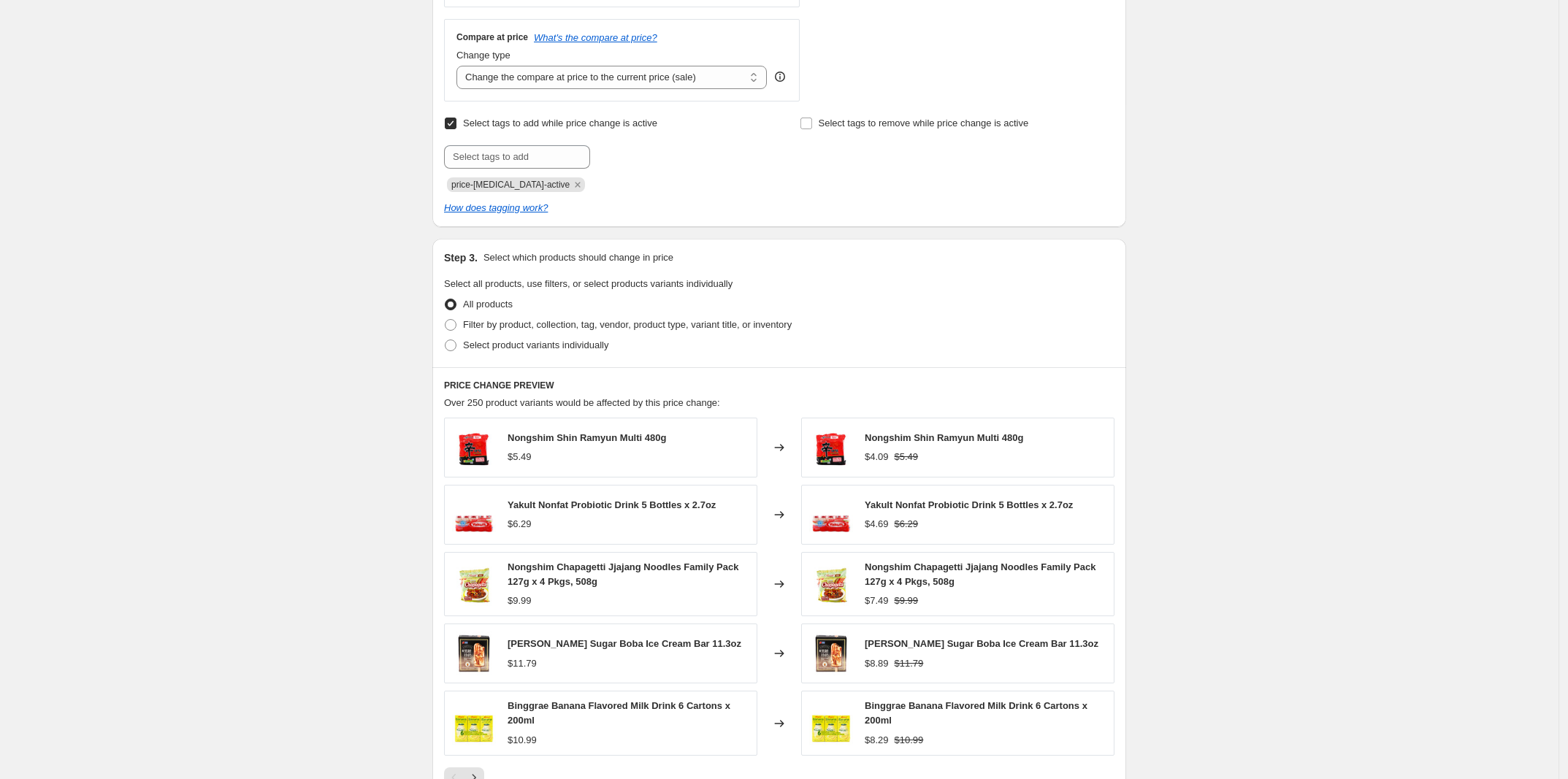
scroll to position [730, 0]
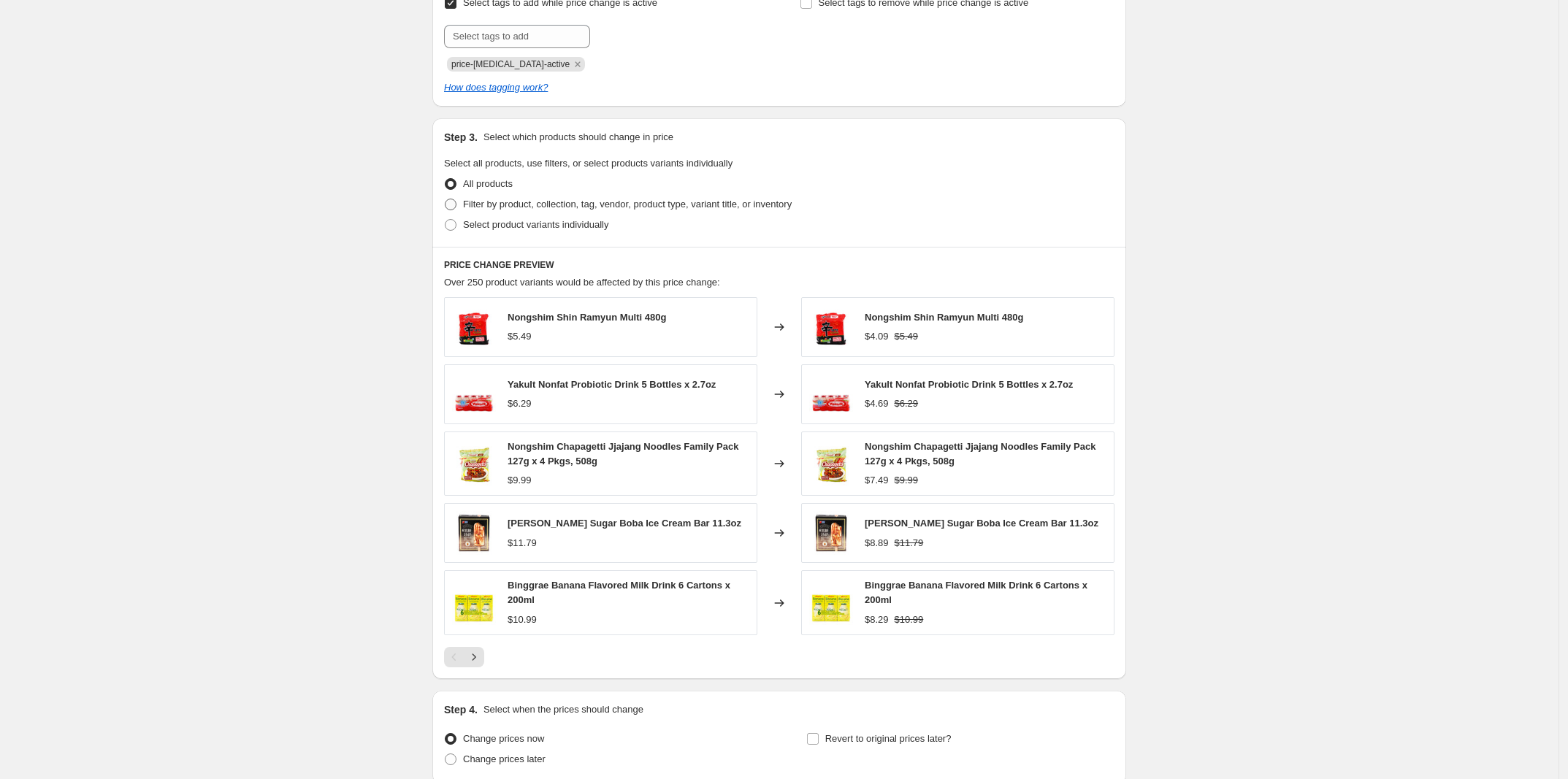
click at [604, 208] on span "Filter by product, collection, tag, vendor, product type, variant title, or inv…" at bounding box center [627, 204] width 329 height 11
click at [446, 199] on input "Filter by product, collection, tag, vendor, product type, variant title, or inv…" at bounding box center [445, 199] width 1 height 1
radio input "true"
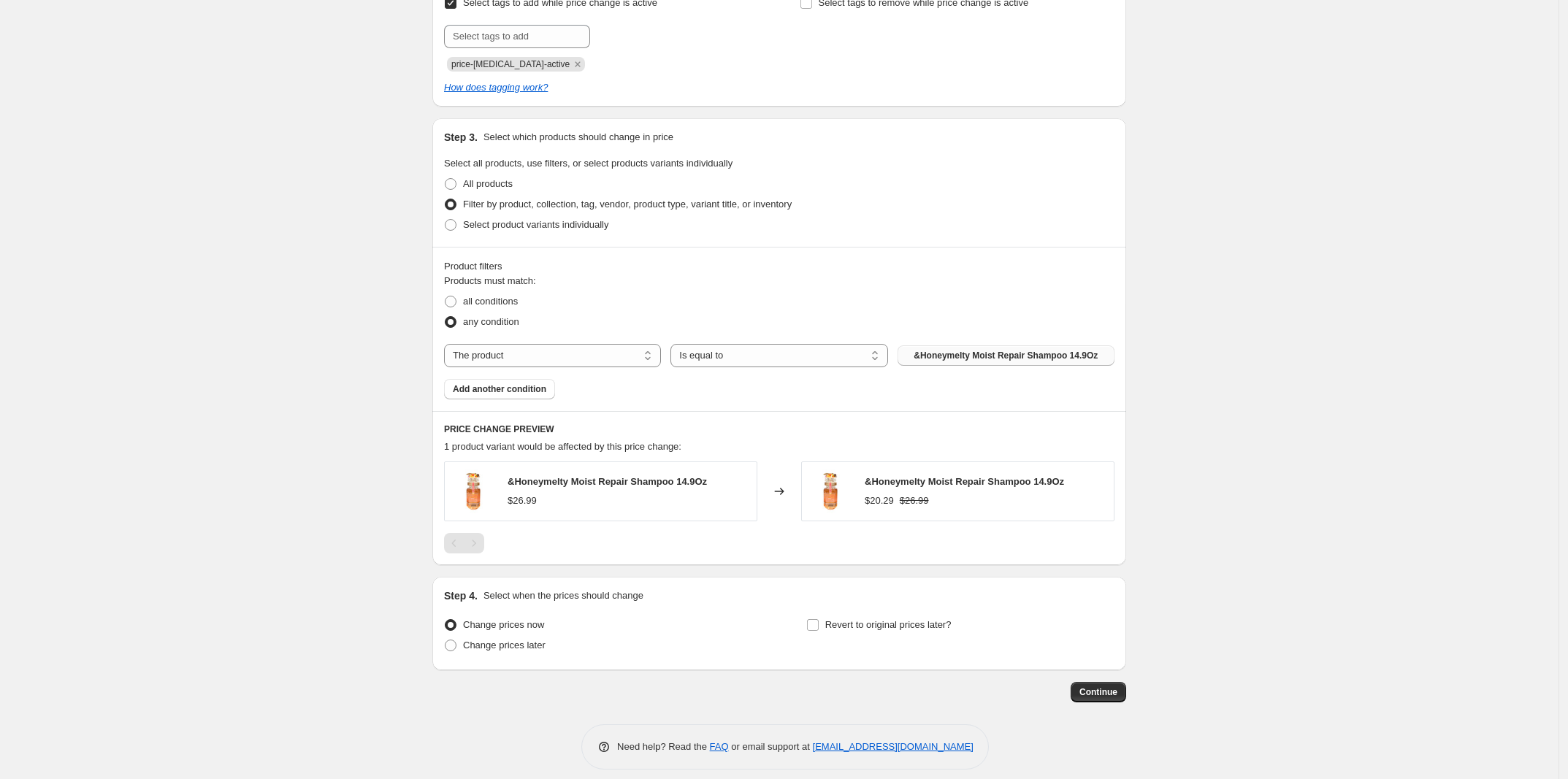
click at [939, 361] on span "&Honeymelty Moist Repair Shampoo 14.9Oz" at bounding box center [1005, 356] width 184 height 11
click at [600, 356] on select "The product The product's collection The product's tag The product's vendor The…" at bounding box center [552, 356] width 217 height 24
select select "collection"
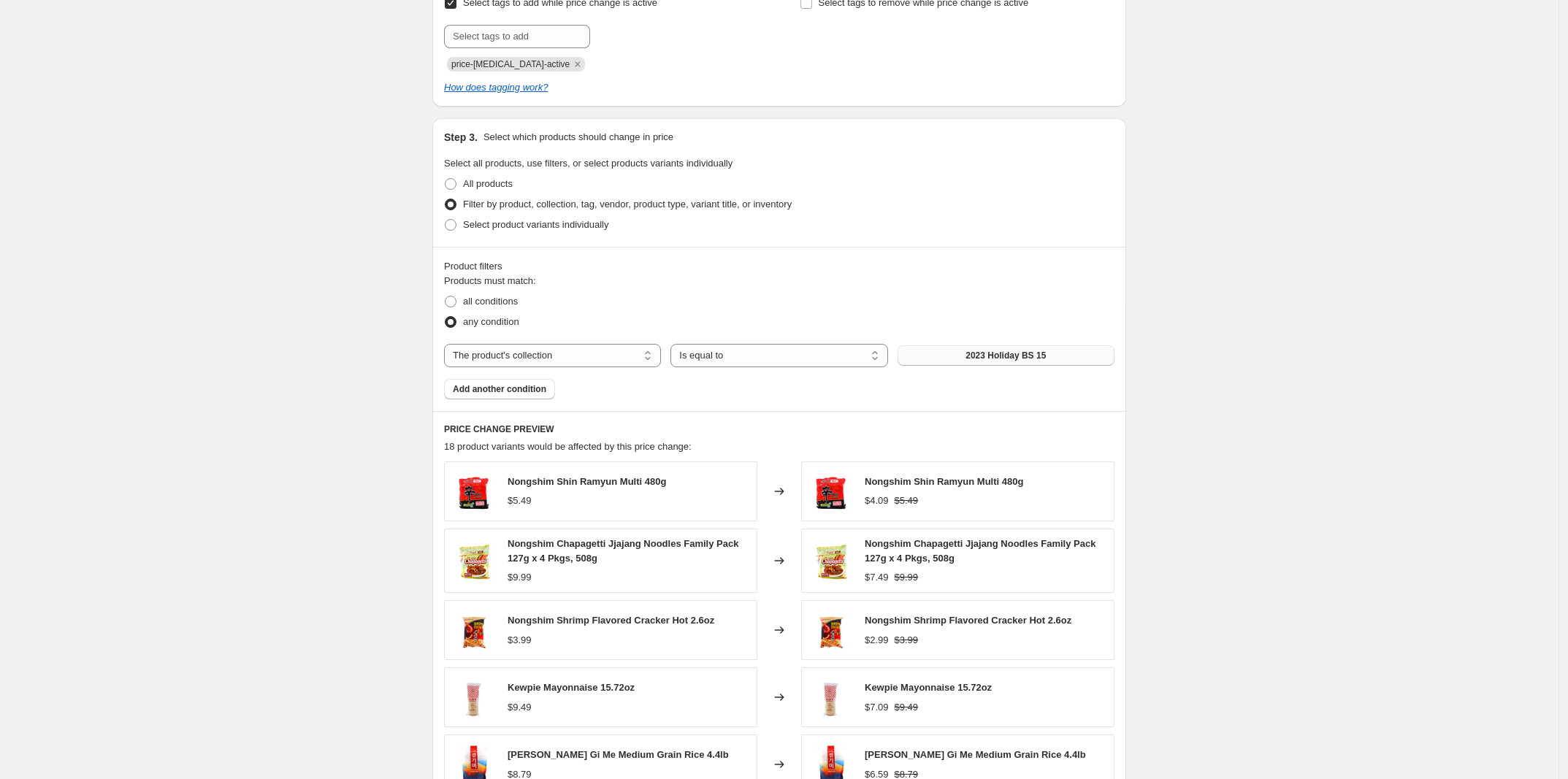
click at [957, 365] on button "2023 Holiday BS 15" at bounding box center [1006, 355] width 217 height 20
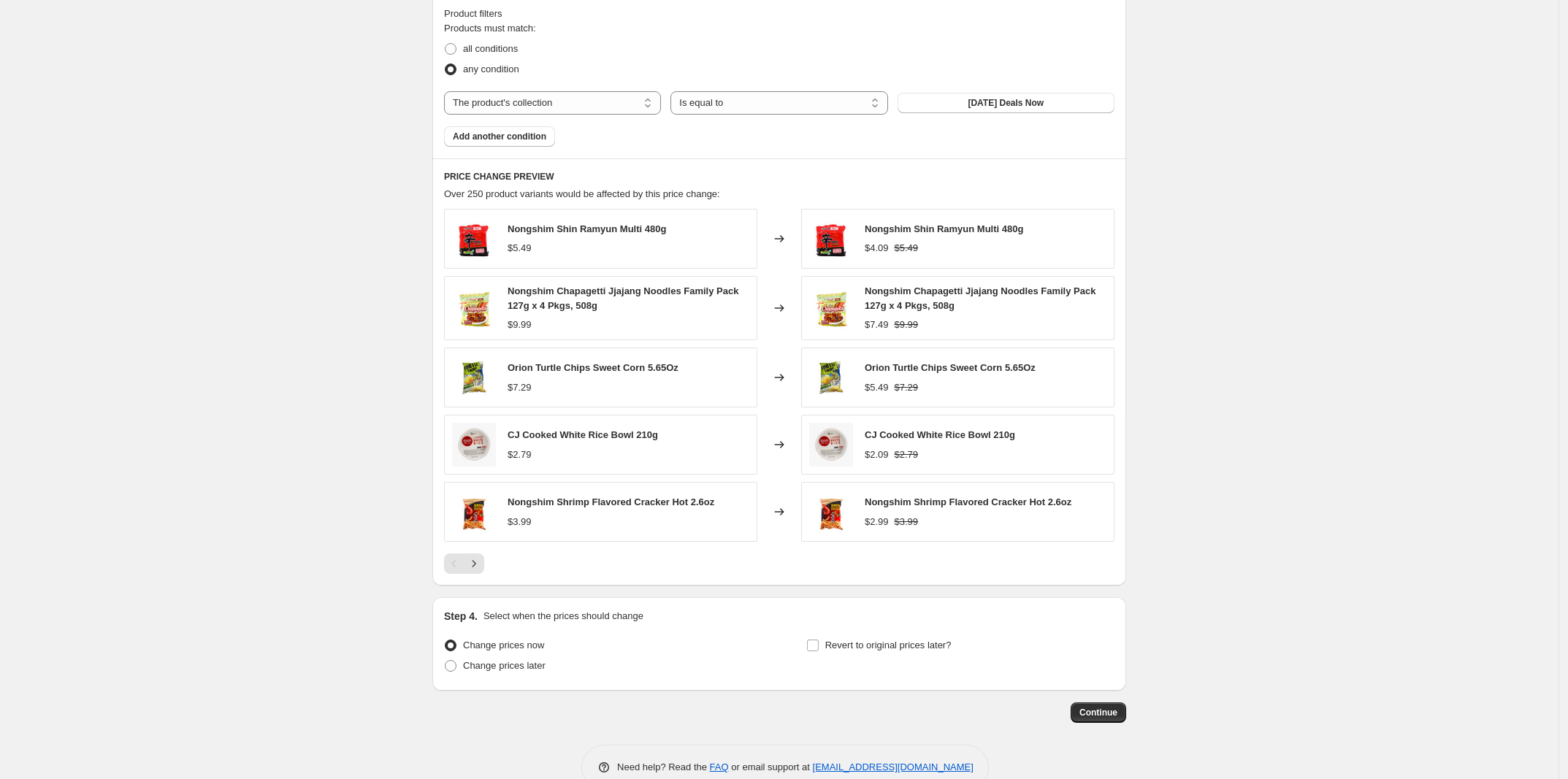
scroll to position [1004, 0]
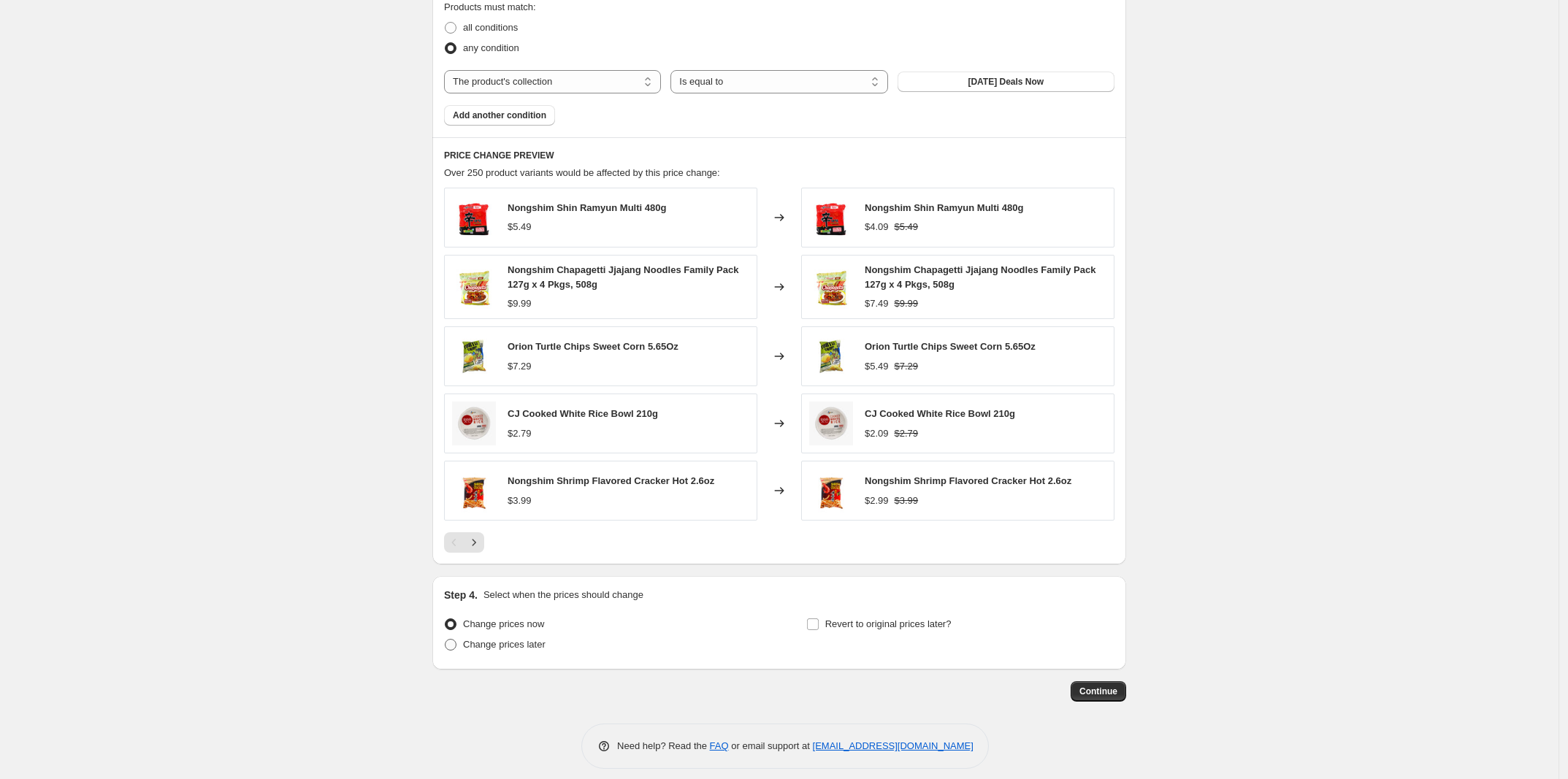
click at [515, 650] on span "Change prices later" at bounding box center [504, 644] width 83 height 11
click at [446, 639] on input "Change prices later" at bounding box center [445, 639] width 1 height 1
radio input "true"
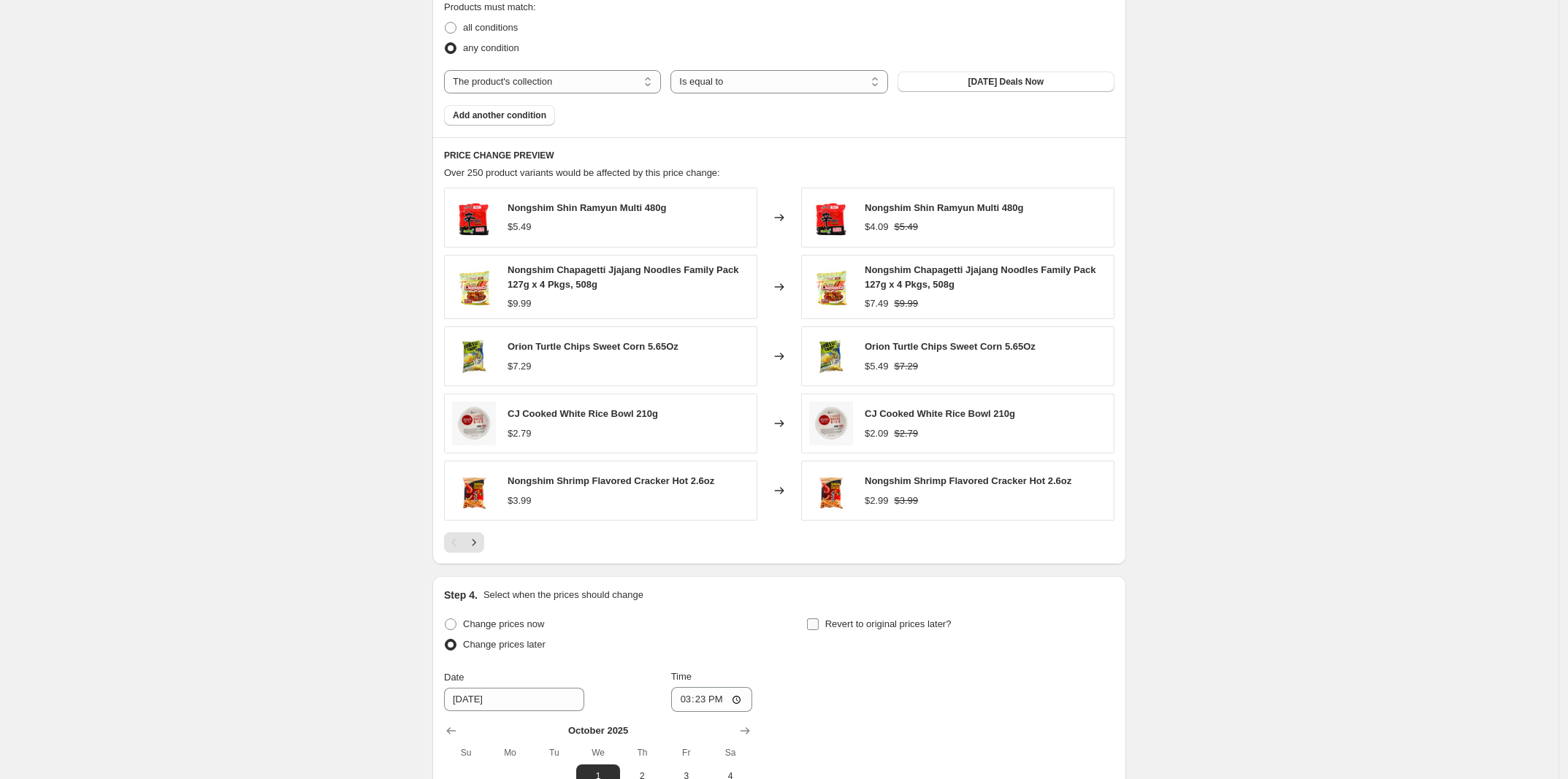
click at [885, 628] on span "Revert to original prices later?" at bounding box center [888, 624] width 127 height 11
click at [818, 628] on input "Revert to original prices later?" at bounding box center [813, 625] width 11 height 11
checkbox input "true"
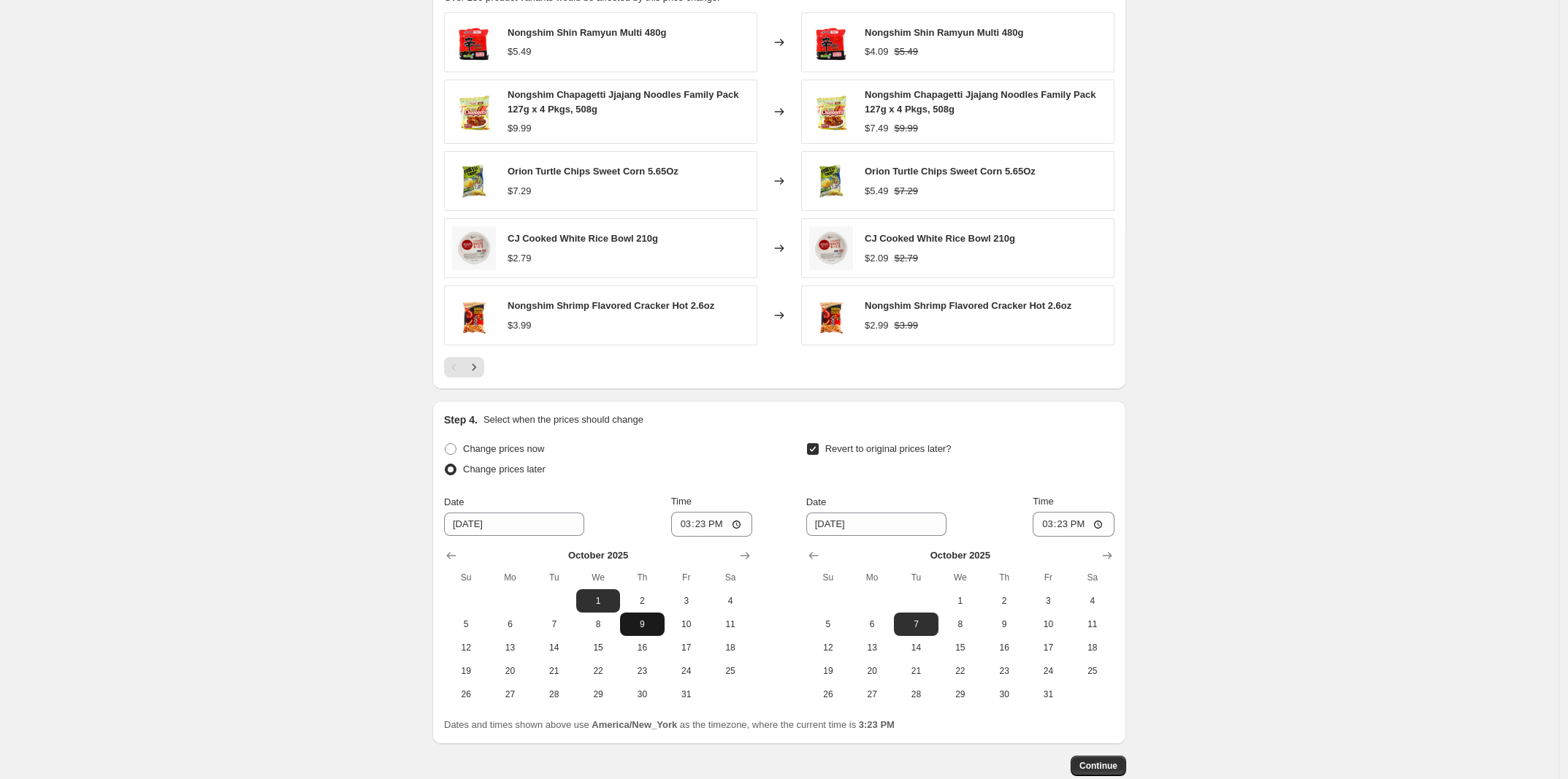
scroll to position [1268, 0]
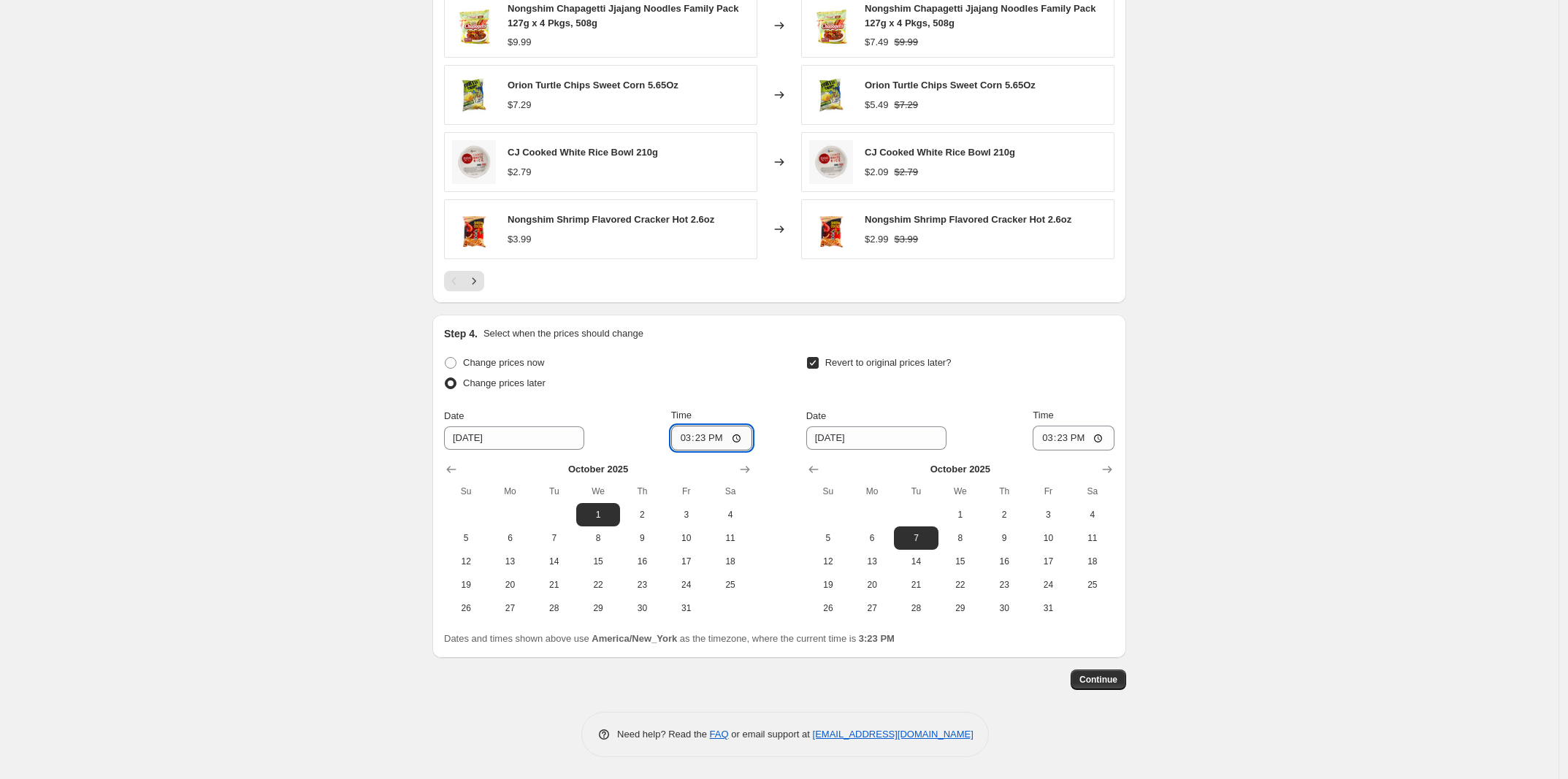
click at [695, 441] on input "15:23" at bounding box center [712, 438] width 82 height 25
type input "00:01"
click at [735, 405] on div "Change prices now Change prices later Date [DATE] Time 00:[DATE] Mo Tu We Th Fr…" at bounding box center [598, 486] width 308 height 267
click at [881, 530] on button "6" at bounding box center [872, 538] width 44 height 24
type input "[DATE]"
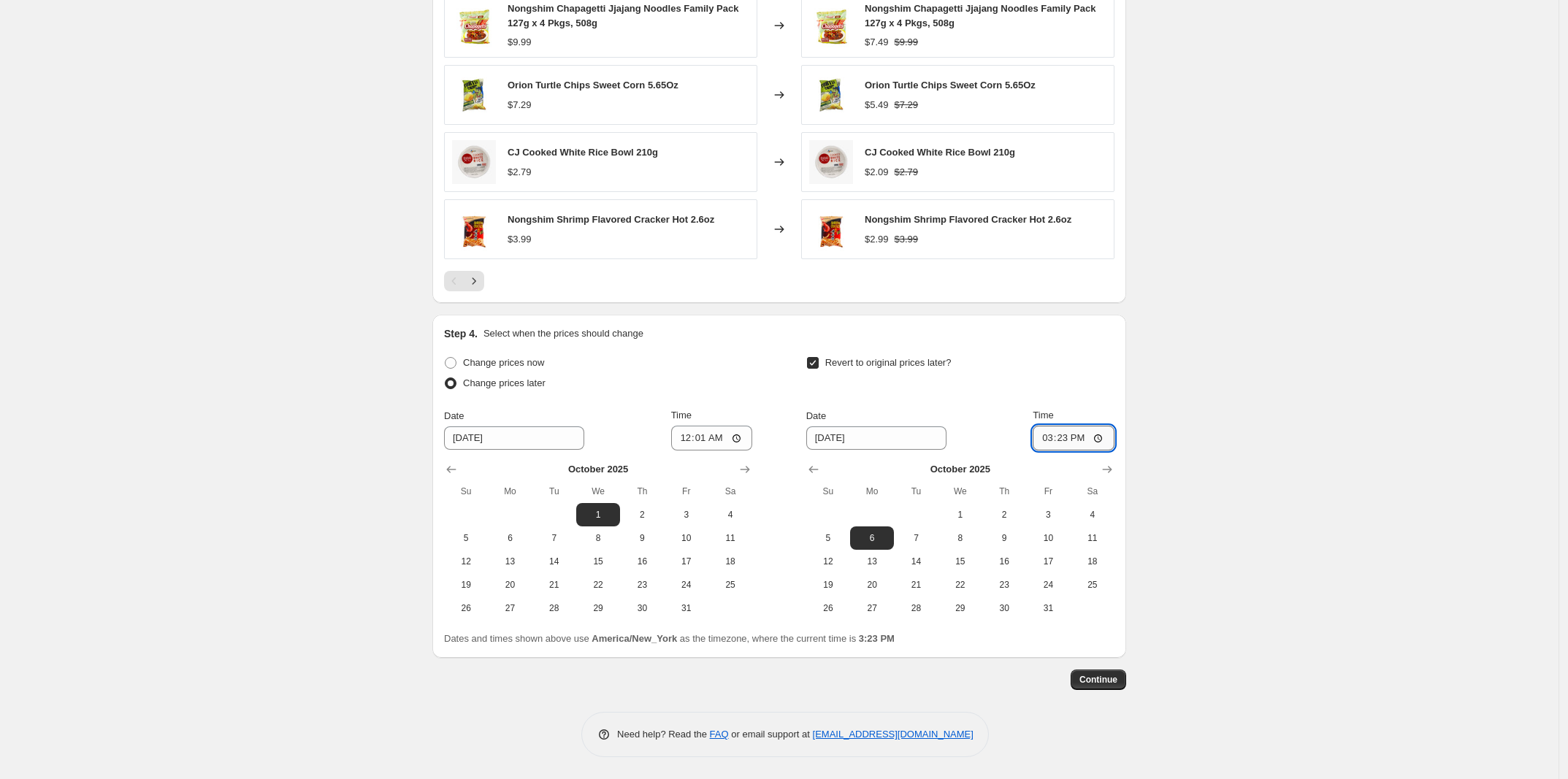
click at [1053, 435] on input "15:23" at bounding box center [1073, 438] width 82 height 25
type input "23:59"
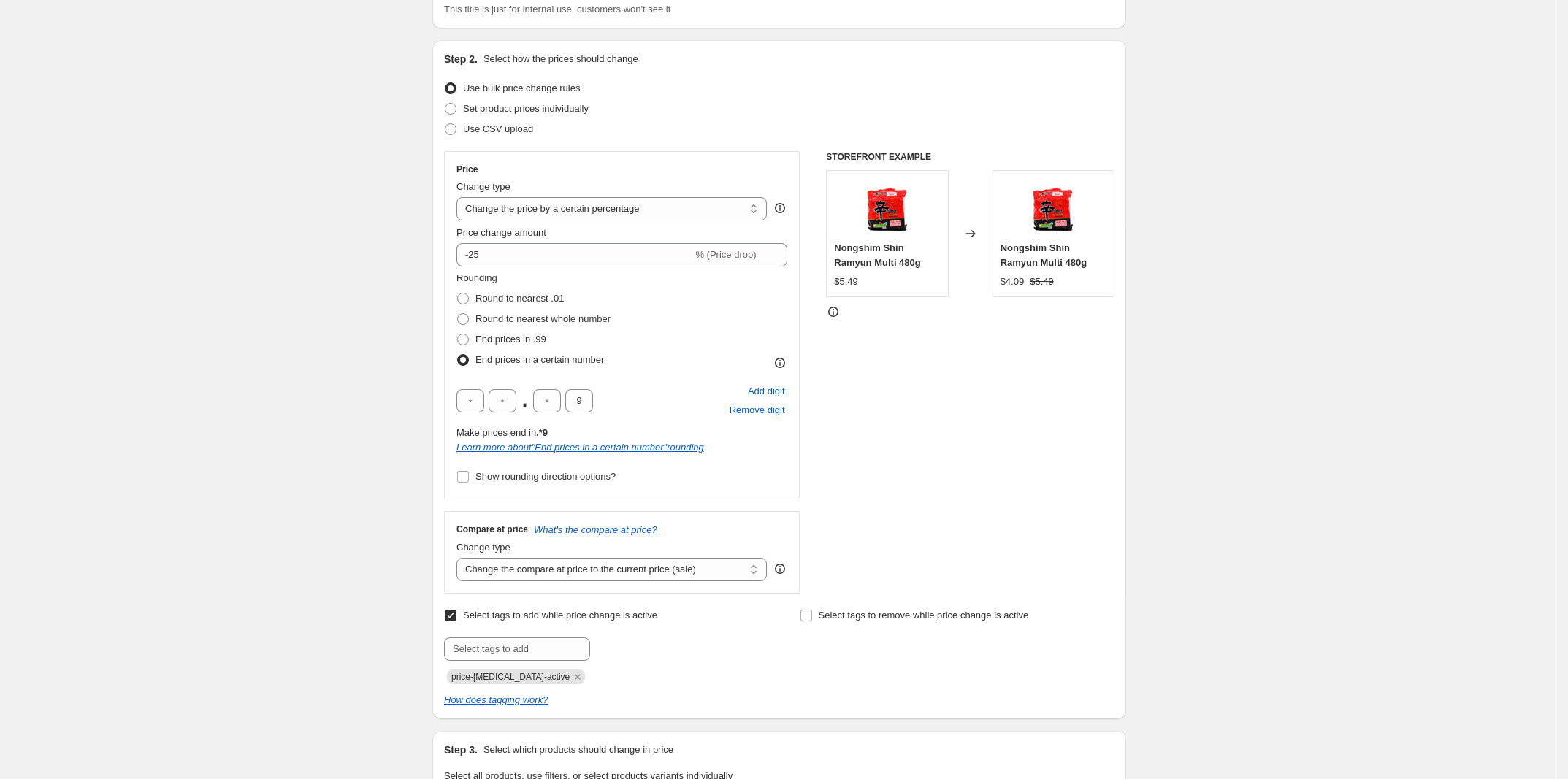
scroll to position [0, 0]
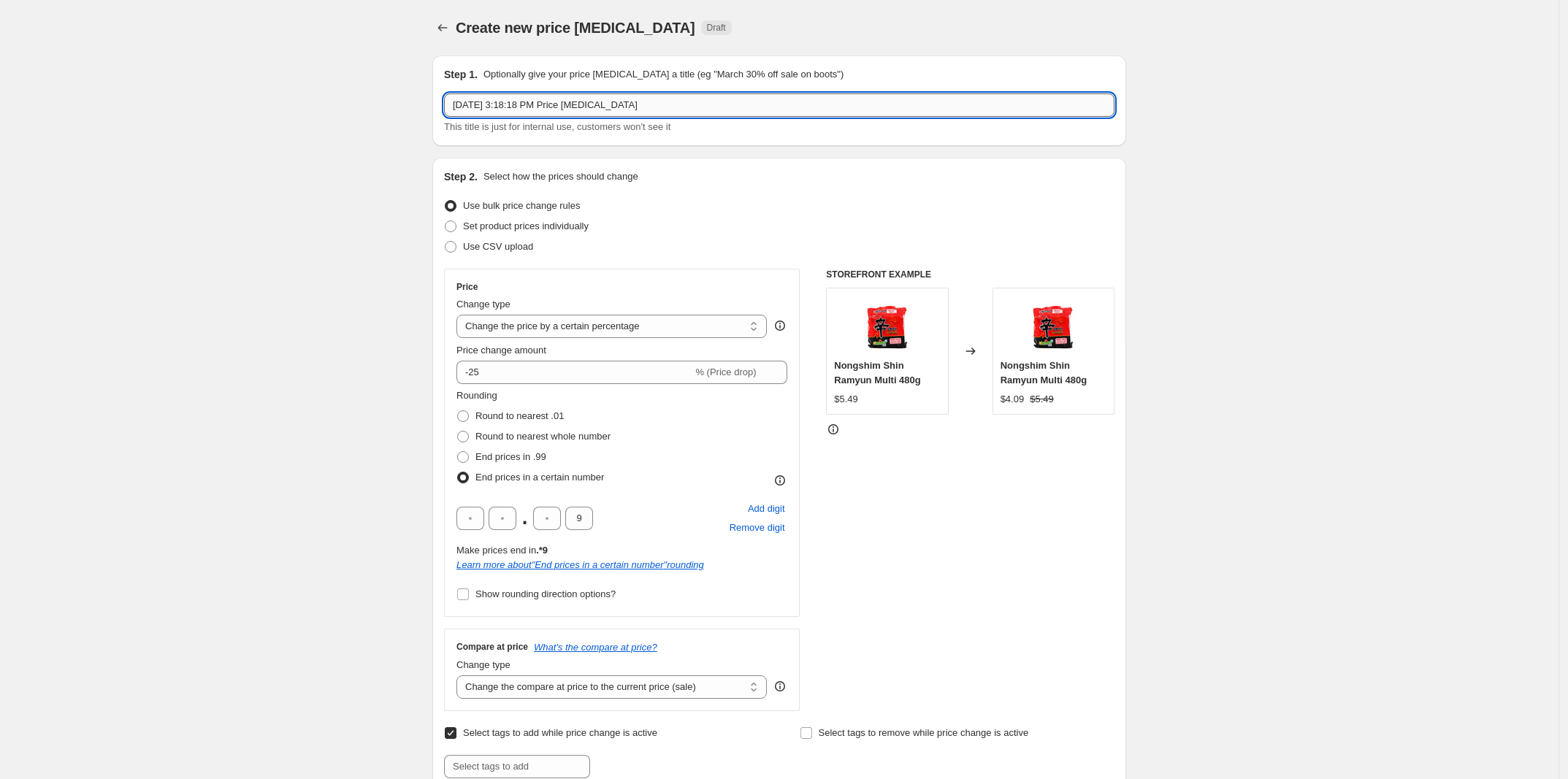
click at [633, 114] on input "[DATE] 3:18:18 PM Price [MEDICAL_DATA]" at bounding box center [779, 105] width 670 height 24
type input "C"
type input "[DATE] Deal"
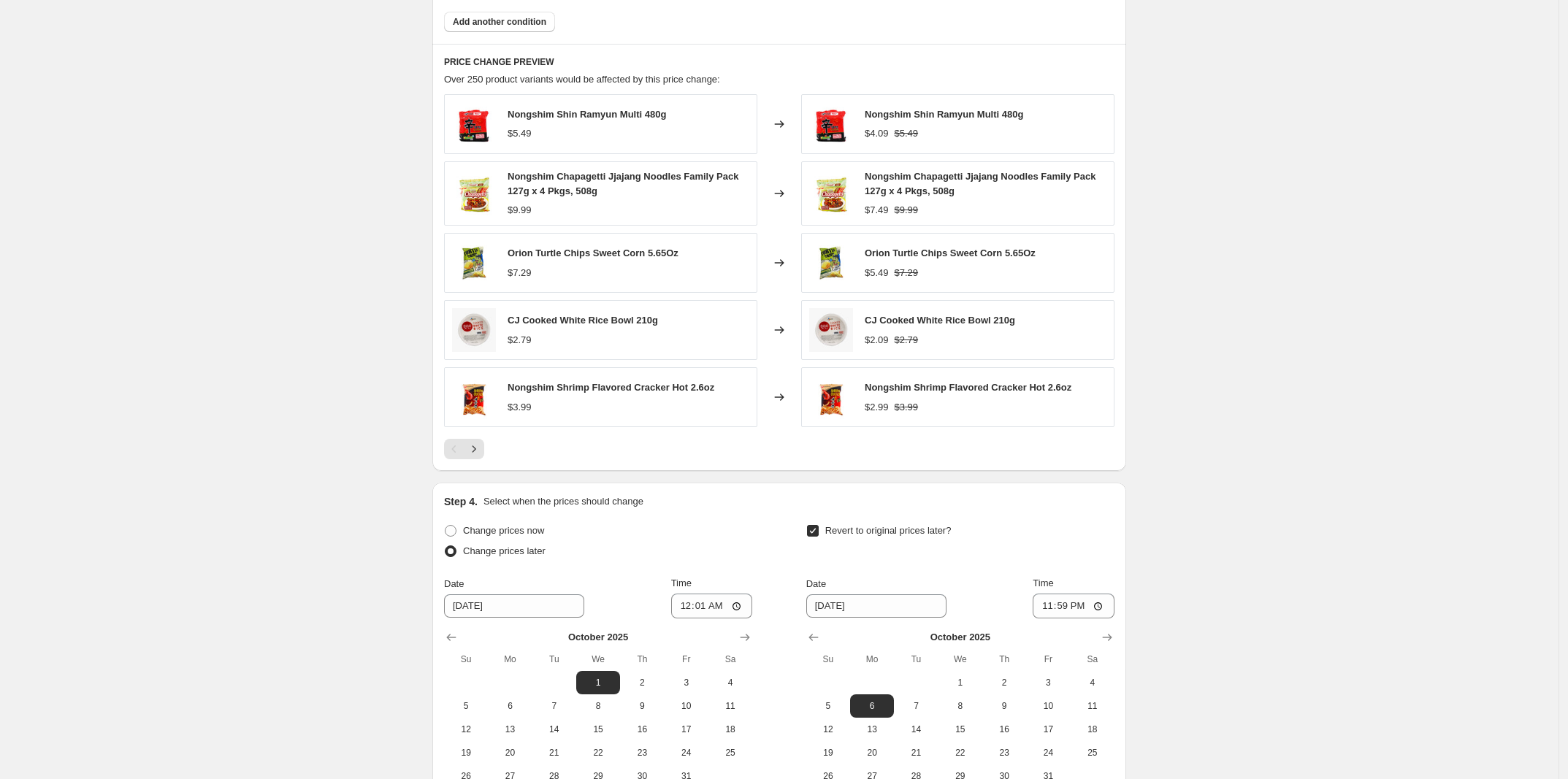
scroll to position [1268, 0]
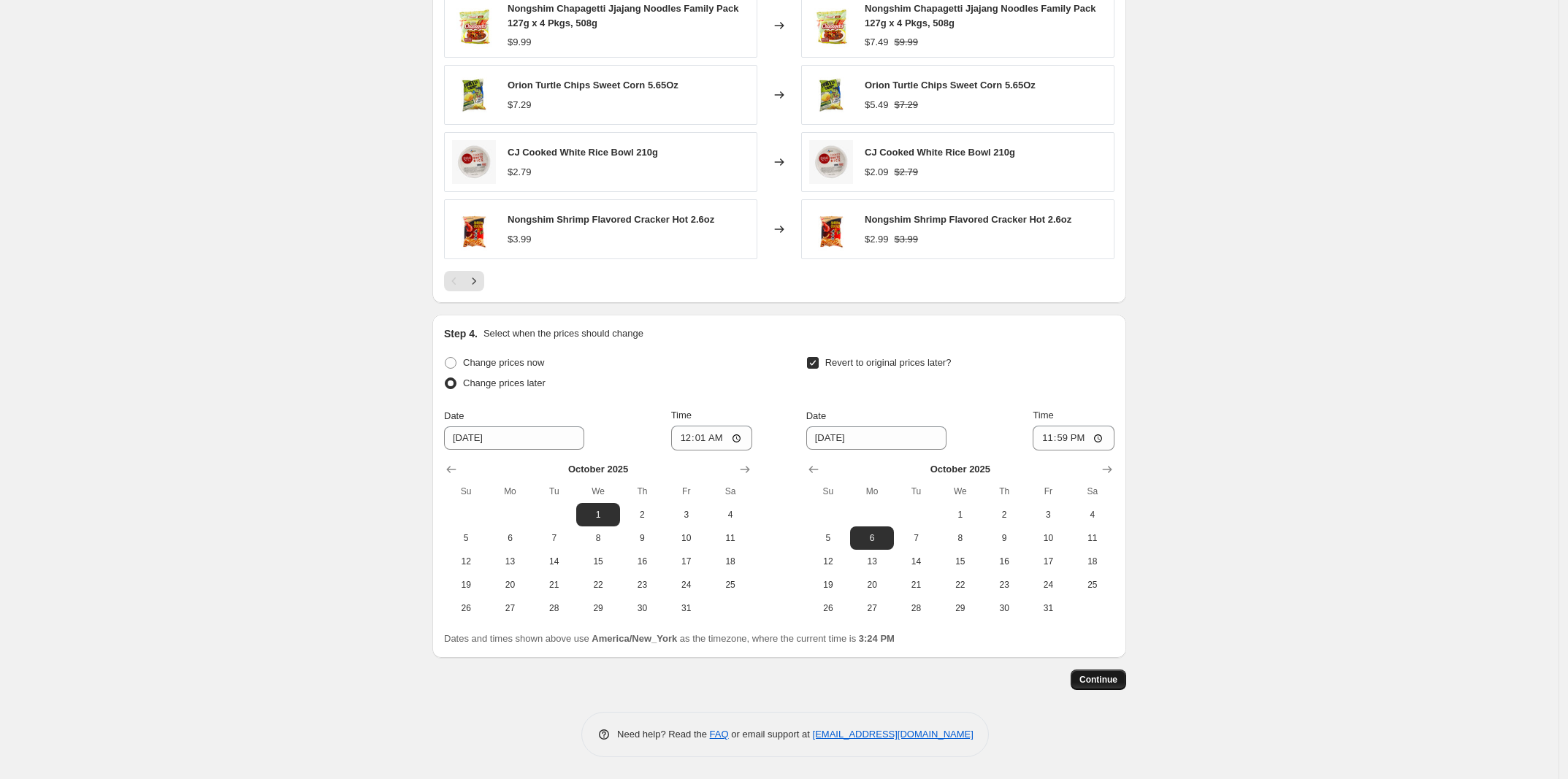
click at [1106, 678] on span "Continue" at bounding box center [1098, 679] width 38 height 11
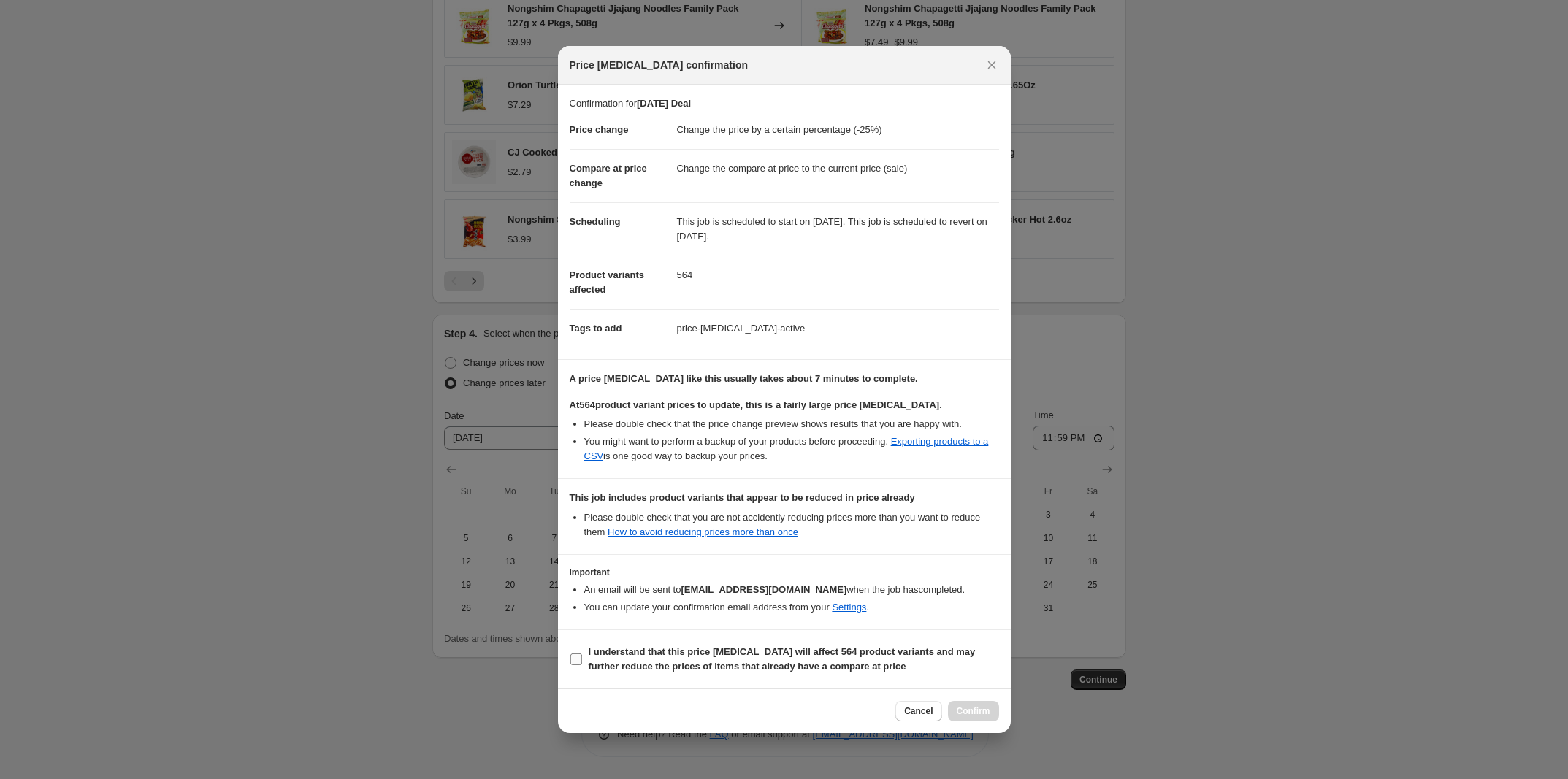
click at [787, 656] on b "I understand that this price [MEDICAL_DATA] will affect 564 product variants an…" at bounding box center [782, 658] width 387 height 25
click at [582, 656] on input "I understand that this price [MEDICAL_DATA] will affect 564 product variants an…" at bounding box center [576, 659] width 11 height 11
checkbox input "true"
click at [977, 705] on button "Confirm" at bounding box center [973, 710] width 52 height 20
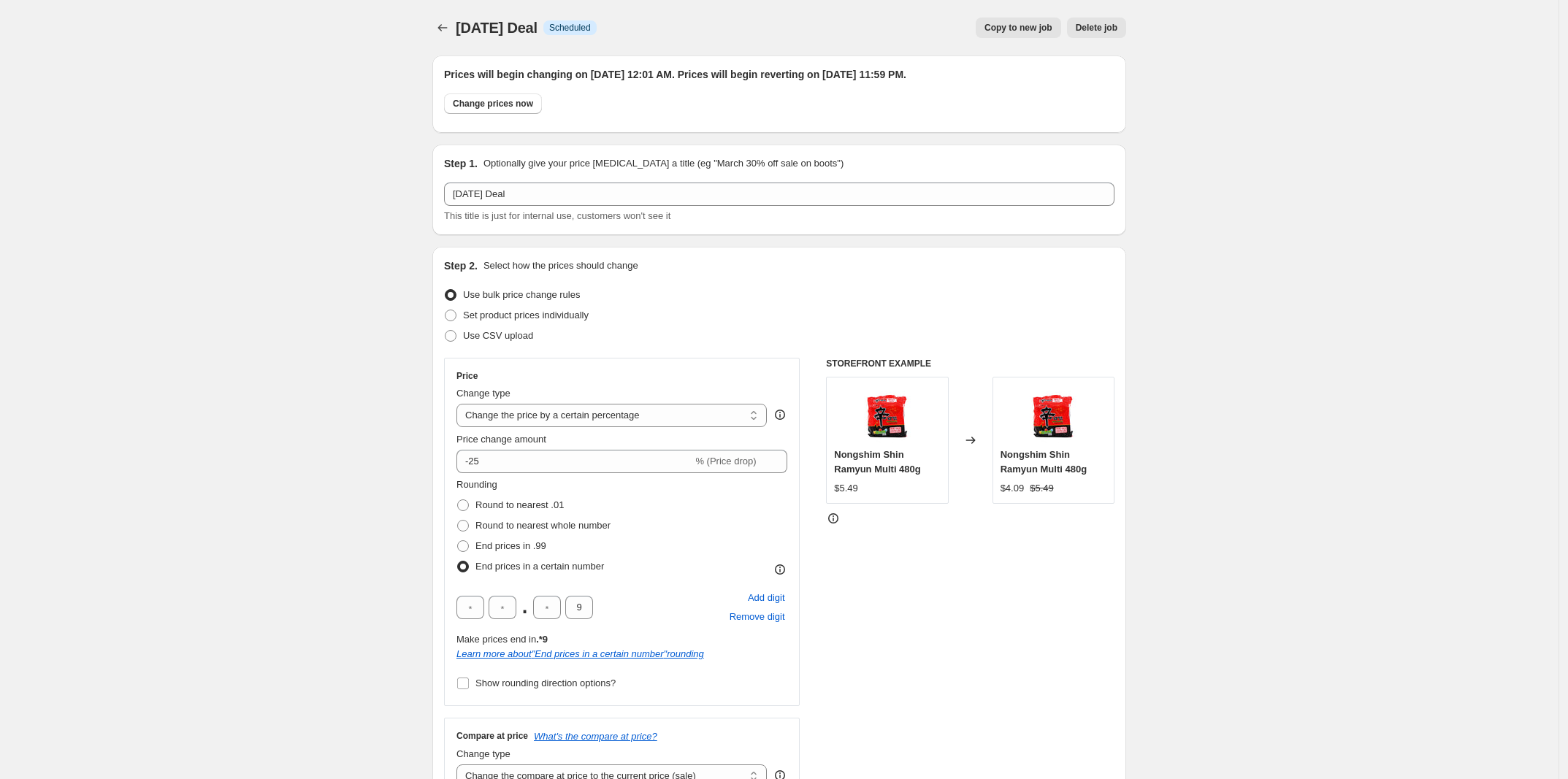
drag, startPoint x: 410, startPoint y: 499, endPoint x: 560, endPoint y: 365, distance: 201.1
